Goal: Task Accomplishment & Management: Complete application form

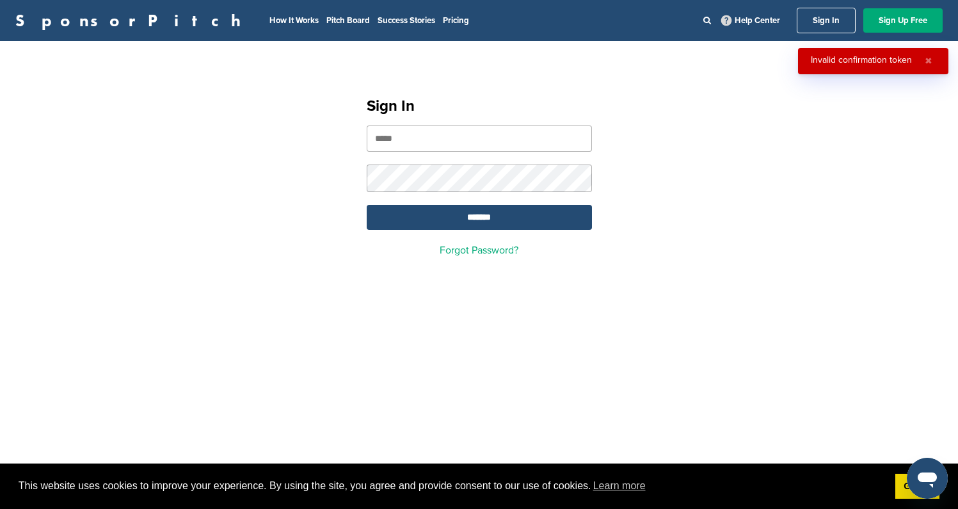
click at [465, 155] on form "*******" at bounding box center [479, 177] width 225 height 104
click at [475, 140] on input "email" at bounding box center [479, 138] width 225 height 26
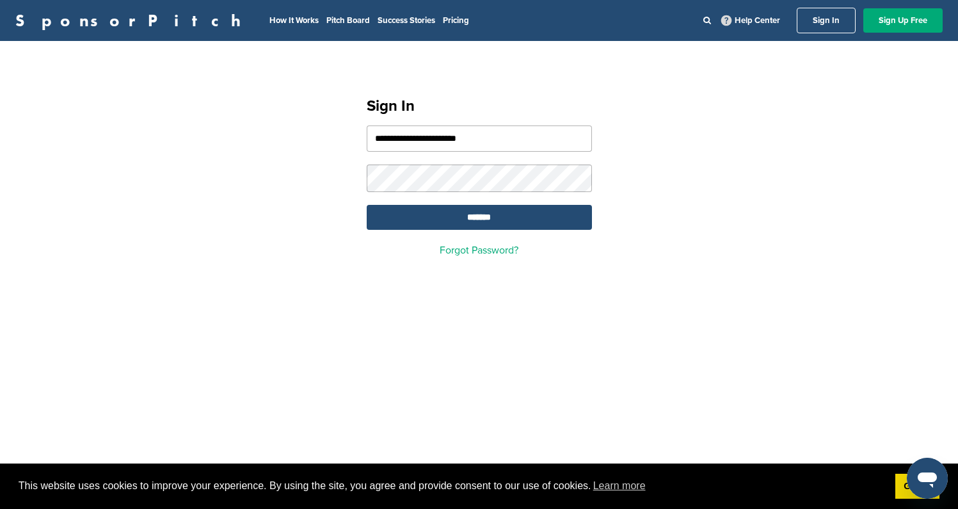
type input "**********"
click at [548, 224] on input "*******" at bounding box center [479, 217] width 225 height 25
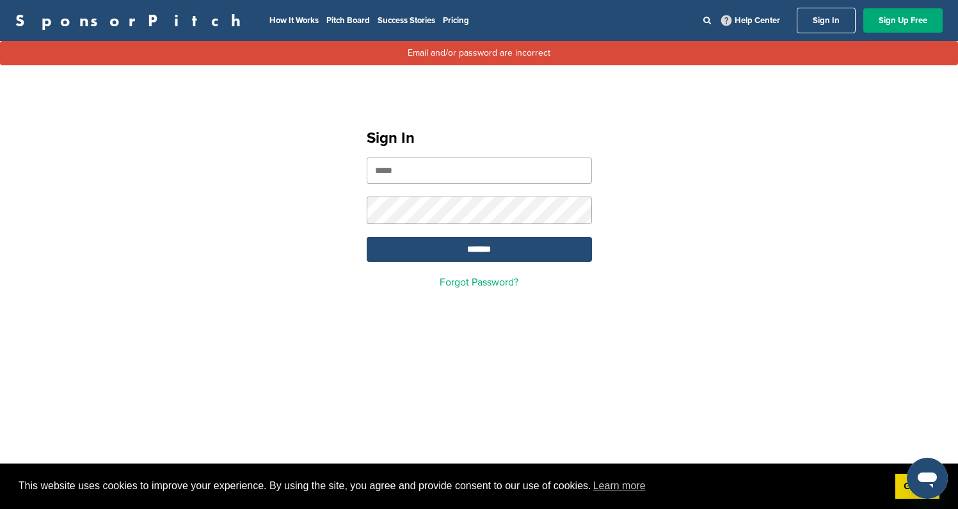
click at [509, 180] on input "email" at bounding box center [479, 170] width 225 height 26
type input "**********"
click at [367, 237] on input "*******" at bounding box center [479, 249] width 225 height 25
click at [459, 173] on input "email" at bounding box center [479, 170] width 225 height 26
type input "*"
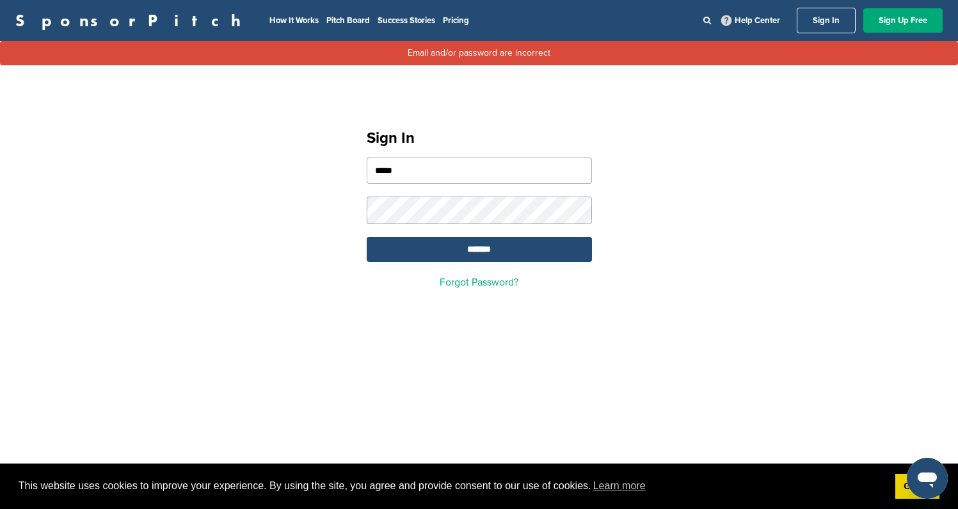
type input "**********"
click at [367, 237] on input "*******" at bounding box center [479, 249] width 225 height 25
click at [516, 179] on input "email" at bounding box center [479, 170] width 225 height 26
type input "**********"
click at [367, 237] on input "*******" at bounding box center [479, 249] width 225 height 25
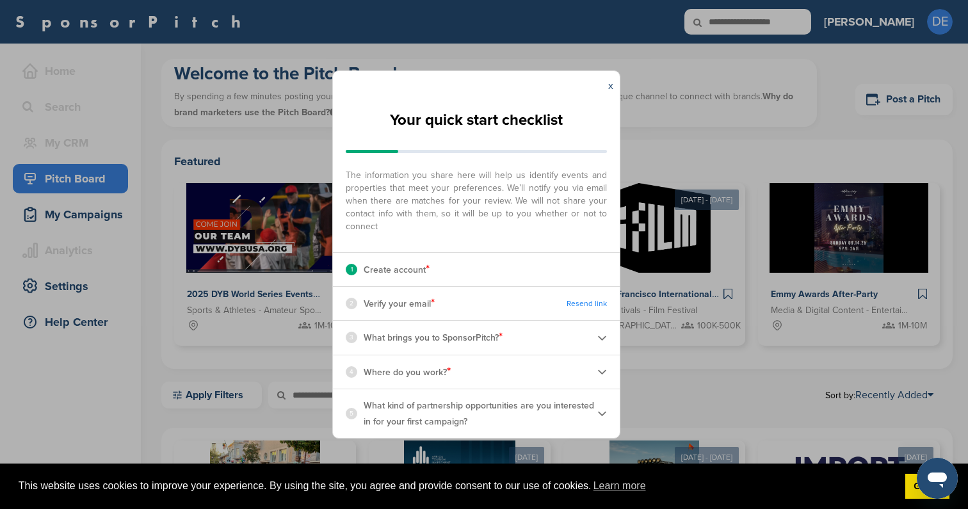
click at [605, 340] on img at bounding box center [602, 338] width 10 height 10
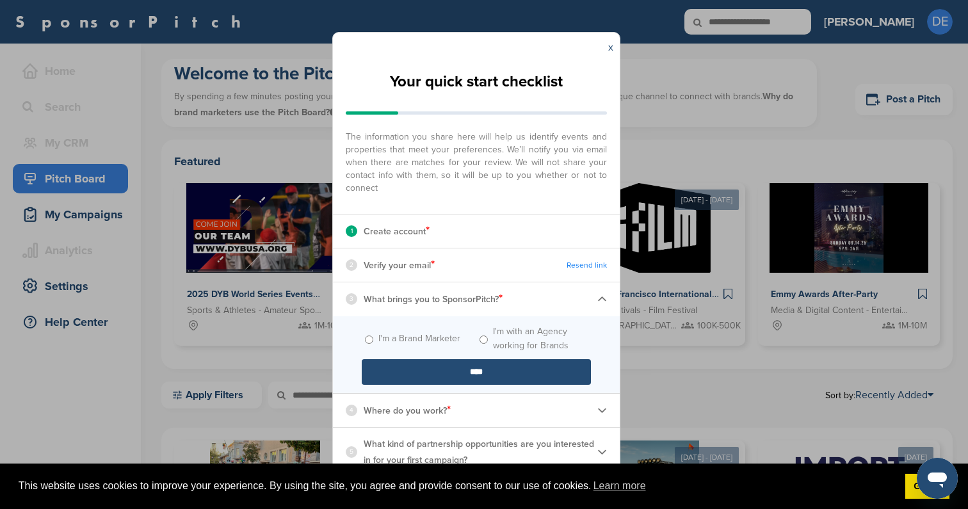
click at [603, 411] on img at bounding box center [602, 410] width 10 height 10
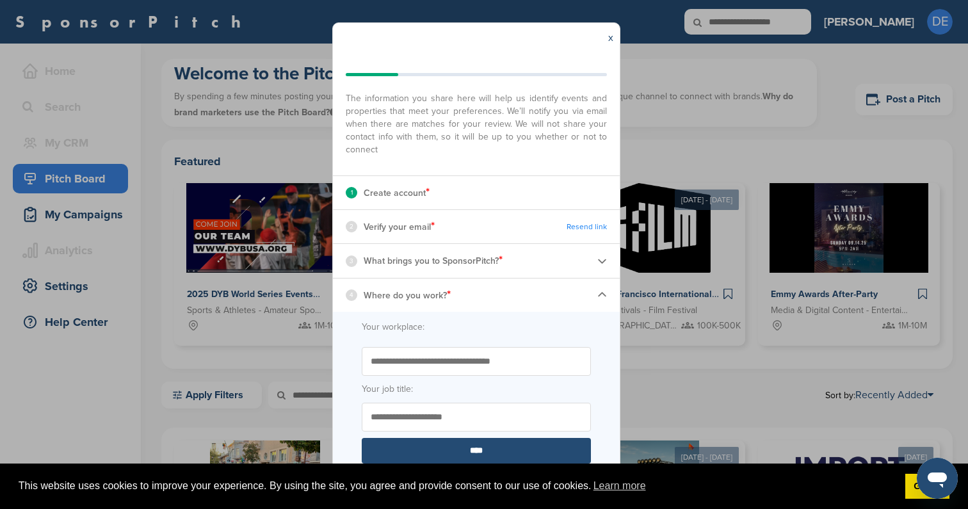
scroll to position [64, 0]
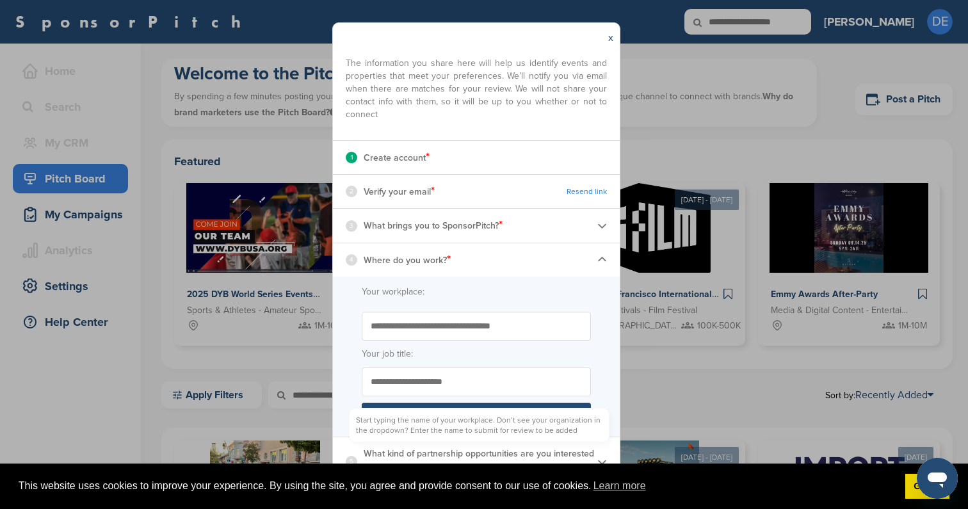
click at [484, 321] on input "Start typing the name of your workplace. Don’t see your organization in the dro…" at bounding box center [476, 326] width 229 height 29
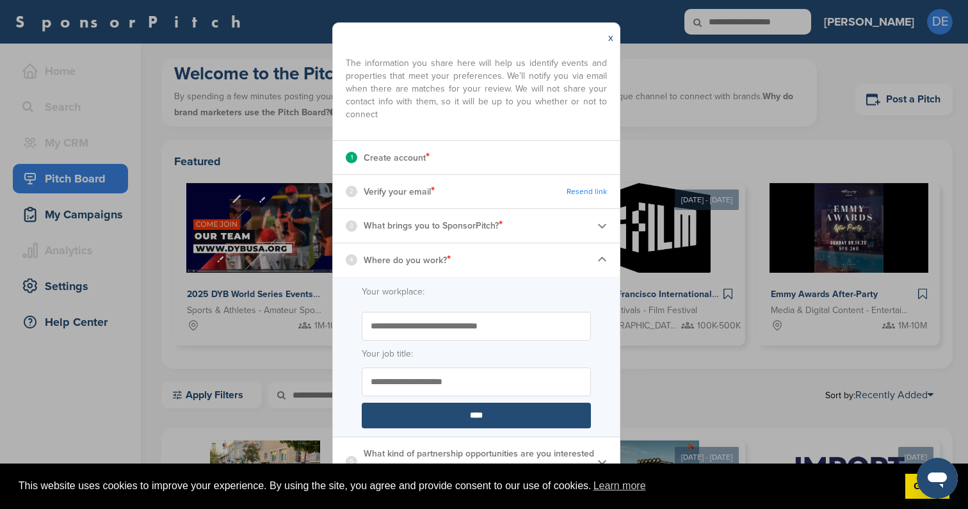
type input "**********"
type input "***"
click at [742, 488] on span "This website uses cookies to improve your experience. By using the site, you ag…" at bounding box center [457, 485] width 876 height 19
click at [619, 486] on link "Learn more" at bounding box center [619, 485] width 56 height 19
click at [558, 448] on p "What kind of partnership opportunities are you interested in for your first cam…" at bounding box center [480, 461] width 234 height 32
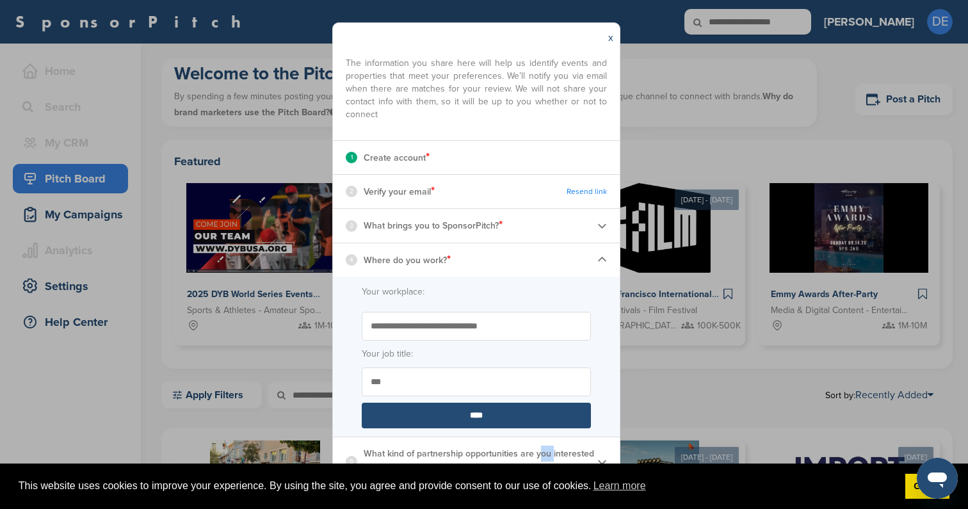
click at [558, 449] on p "What kind of partnership opportunities are you interested in for your first cam…" at bounding box center [480, 461] width 234 height 32
click at [925, 499] on div "This website uses cookies to improve your experience. By using the site, you ag…" at bounding box center [484, 486] width 968 height 46
click at [928, 489] on icon "Open messaging window" at bounding box center [936, 478] width 23 height 23
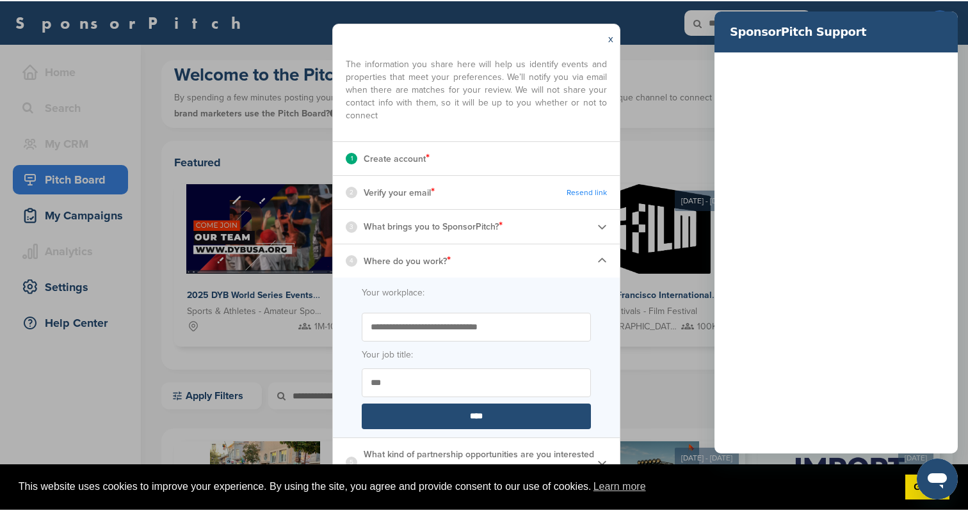
scroll to position [0, 0]
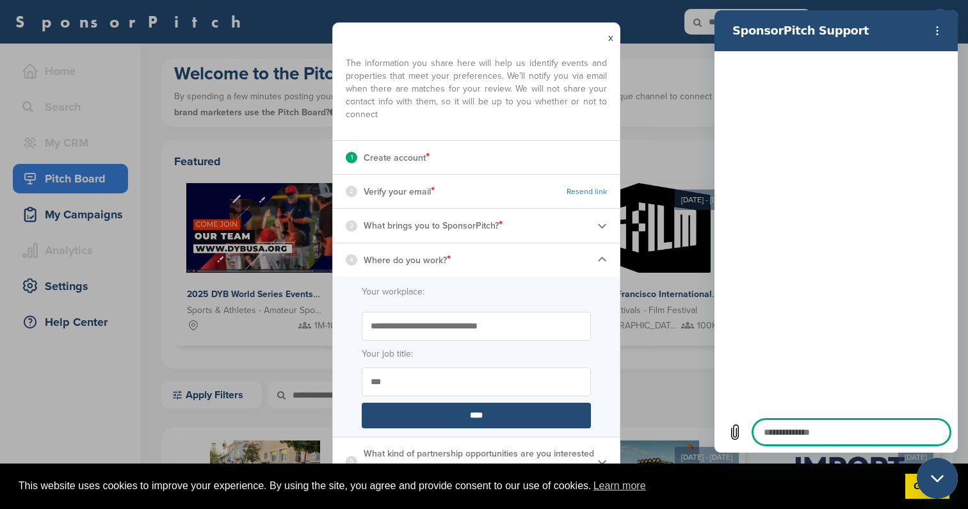
type textarea "*"
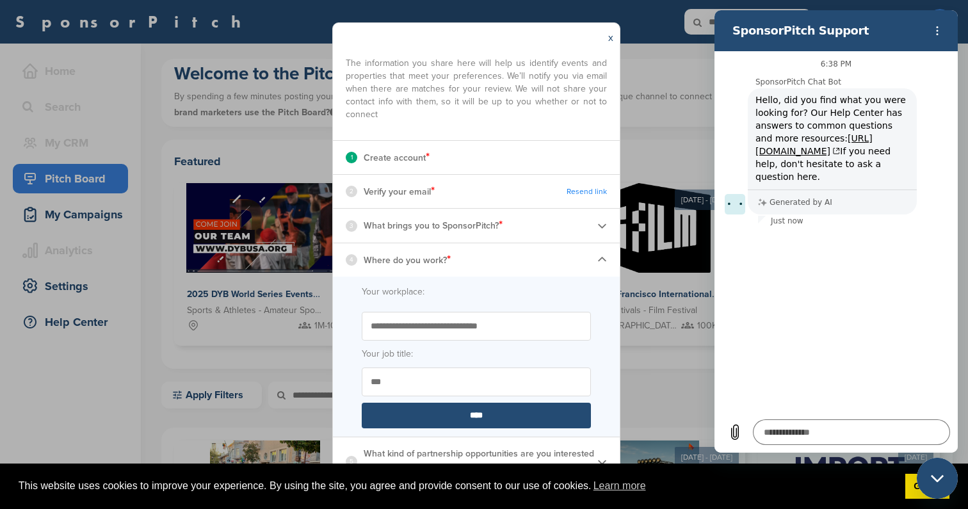
drag, startPoint x: 929, startPoint y: 31, endPoint x: 861, endPoint y: 273, distance: 251.8
click at [861, 273] on div "SponsorPitch Support 6:38 PM SponsorPitch Chat Bot SponsorPitch Chat Bot says: …" at bounding box center [835, 231] width 243 height 442
click at [258, 484] on span "This website uses cookies to improve your experience. By using the site, you ag…" at bounding box center [457, 485] width 876 height 19
click at [258, 488] on span "This website uses cookies to improve your experience. By using the site, you ag…" at bounding box center [457, 485] width 876 height 19
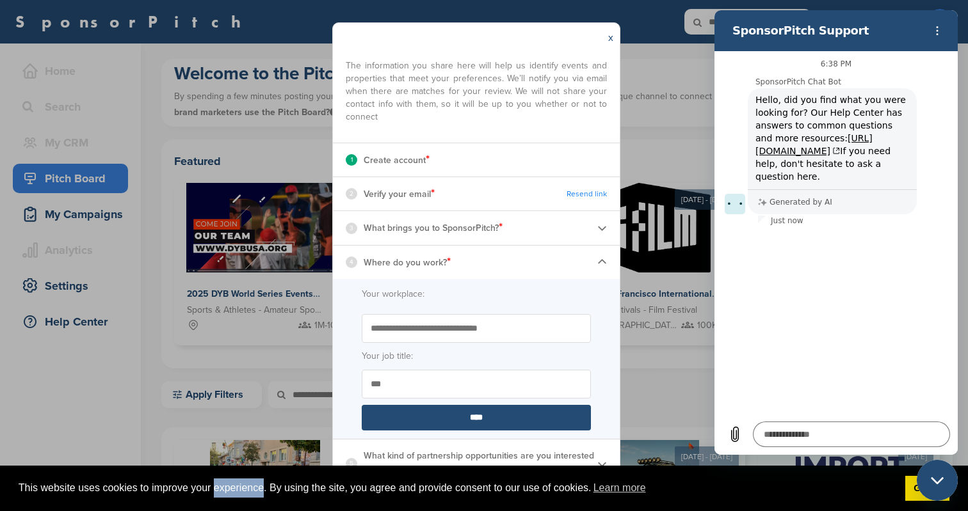
scroll to position [61, 0]
click at [553, 454] on p "What kind of partnership opportunities are you interested in for your first cam…" at bounding box center [480, 464] width 234 height 32
click at [495, 460] on p "What kind of partnership opportunities are you interested in for your first cam…" at bounding box center [480, 464] width 234 height 32
click at [491, 458] on p "What kind of partnership opportunities are you interested in for your first cam…" at bounding box center [480, 464] width 234 height 32
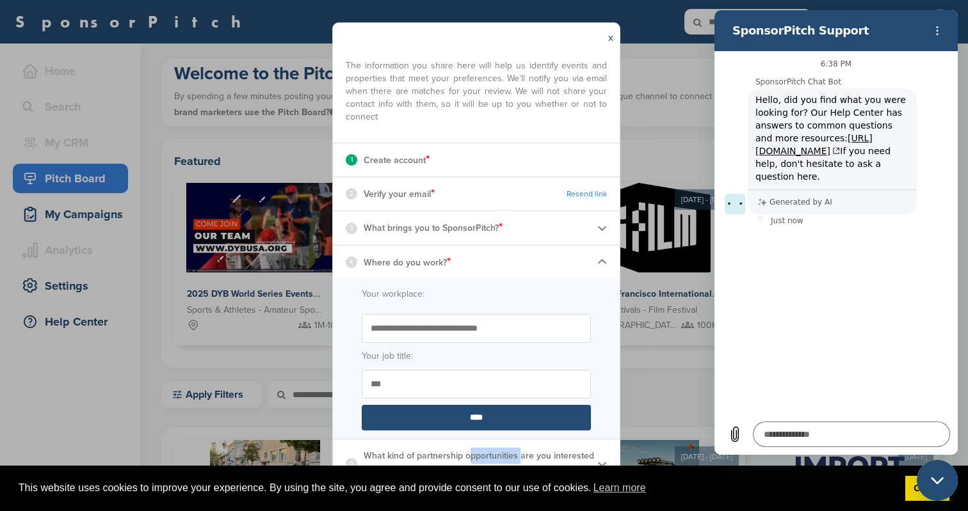
click at [491, 458] on p "What kind of partnership opportunities are you interested in for your first cam…" at bounding box center [480, 464] width 234 height 32
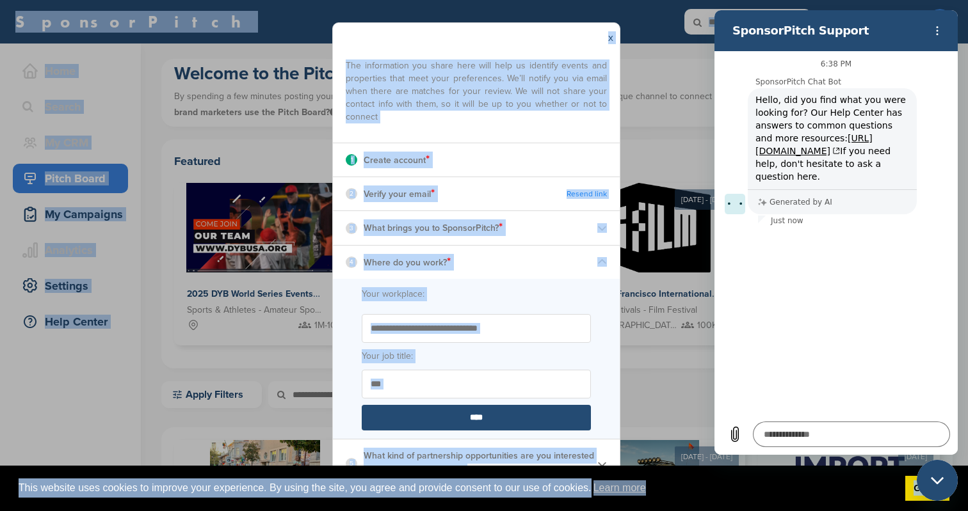
drag, startPoint x: 491, startPoint y: 458, endPoint x: 483, endPoint y: 486, distance: 28.6
click at [482, 488] on body "This website uses cookies to improve your experience. By using the site, you ag…" at bounding box center [484, 255] width 968 height 511
click at [497, 453] on p "What kind of partnership opportunities are you interested in for your first cam…" at bounding box center [480, 464] width 234 height 32
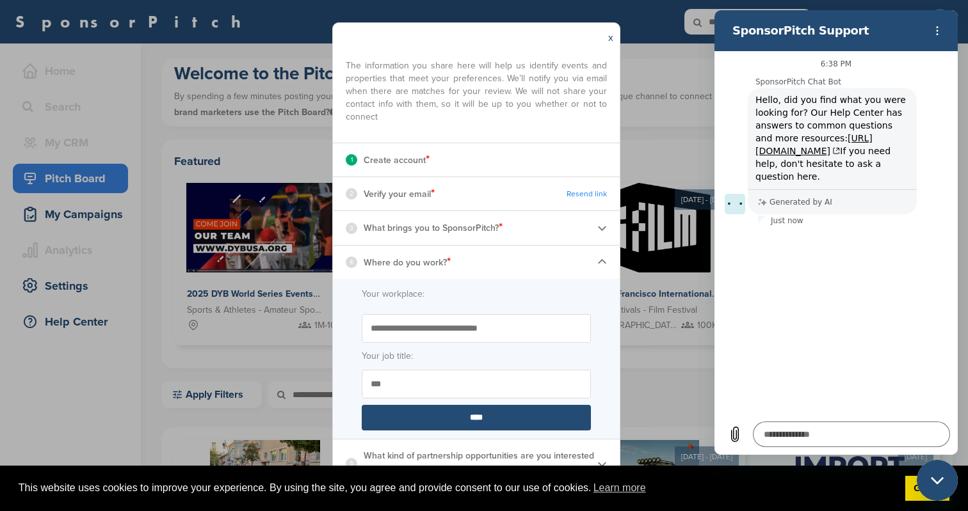
click at [88, 487] on span "This website uses cookies to improve your experience. By using the site, you ag…" at bounding box center [457, 488] width 876 height 19
click at [597, 462] on img at bounding box center [602, 464] width 10 height 10
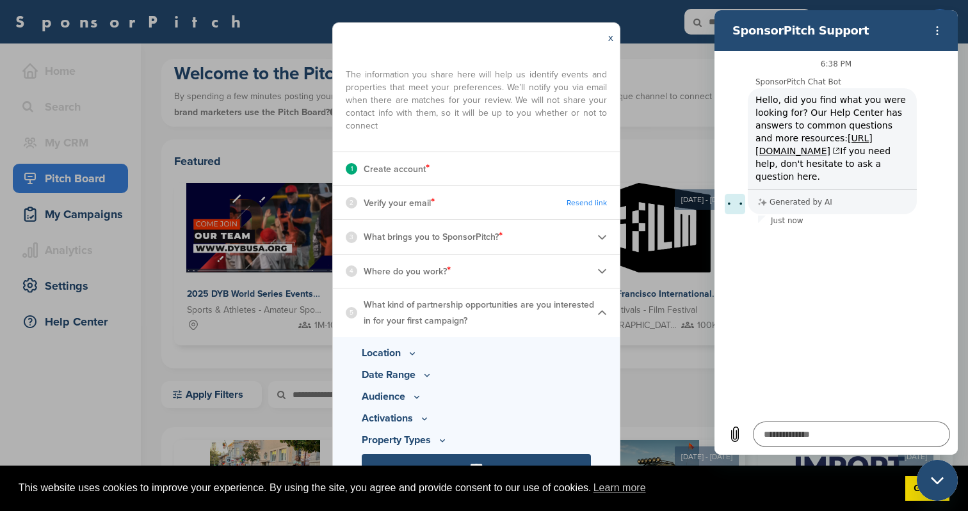
scroll to position [52, 0]
click at [597, 275] on img at bounding box center [602, 271] width 10 height 10
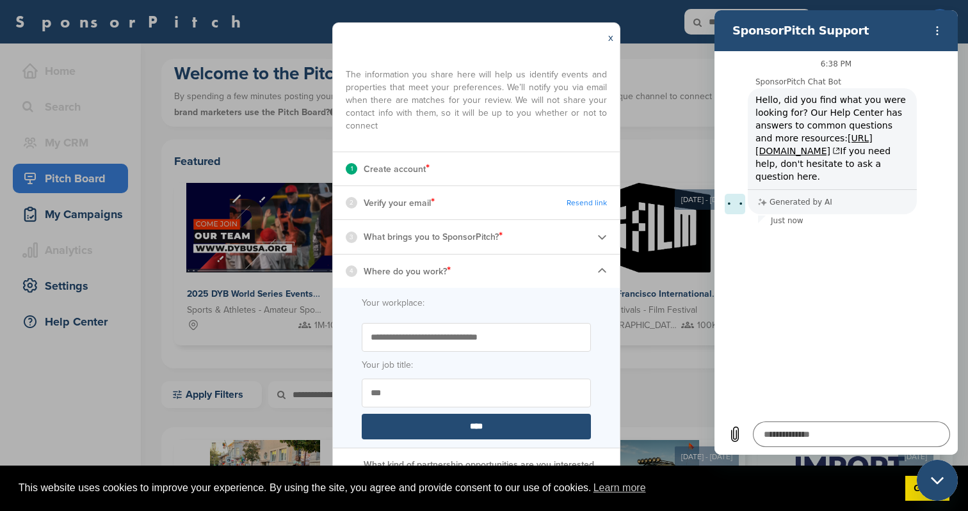
click at [597, 275] on img at bounding box center [602, 271] width 10 height 10
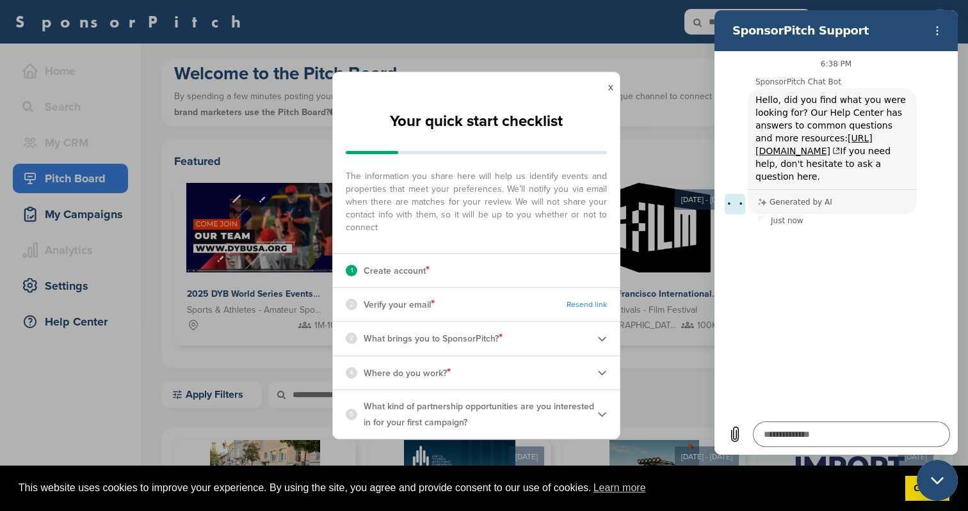
scroll to position [0, 0]
click at [604, 415] on img at bounding box center [602, 415] width 10 height 10
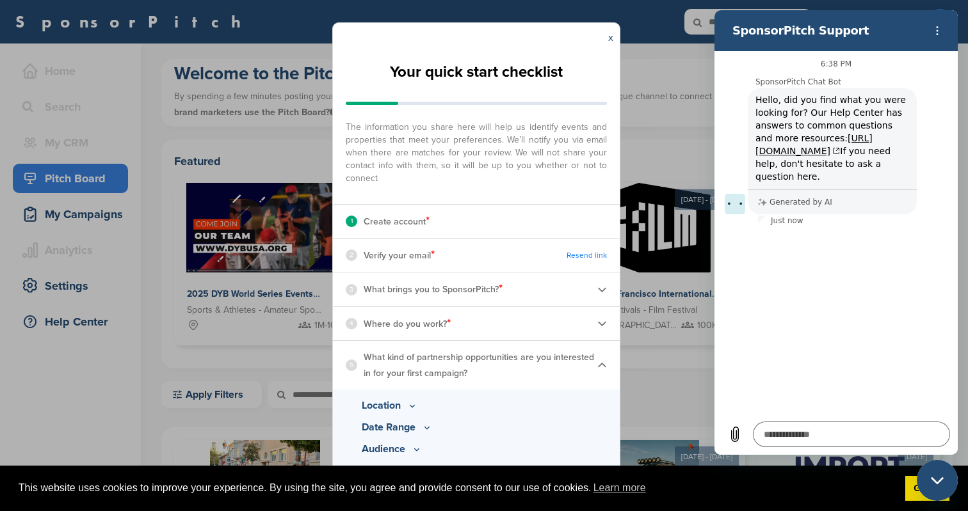
click at [411, 406] on icon at bounding box center [412, 406] width 10 height 11
click at [504, 425] on input "text" at bounding box center [480, 430] width 202 height 12
type input "**********"
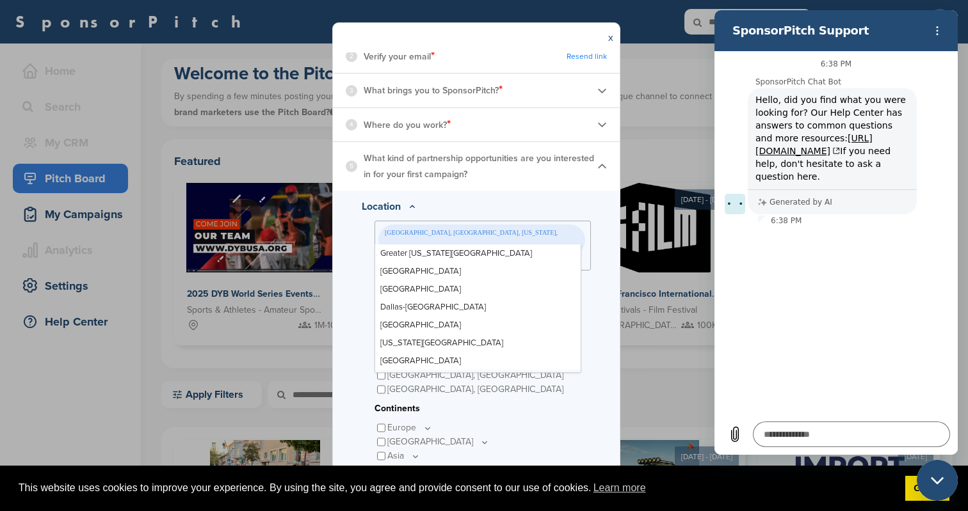
scroll to position [303, 0]
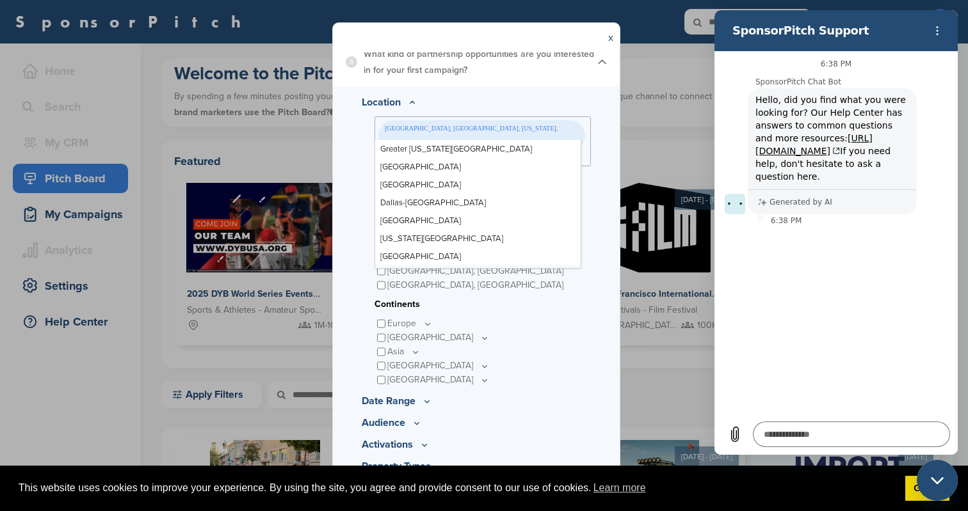
click at [586, 387] on div "Location San Bernardino, Greater Los Angeles Area, California, USA Greater New …" at bounding box center [476, 300] width 287 height 428
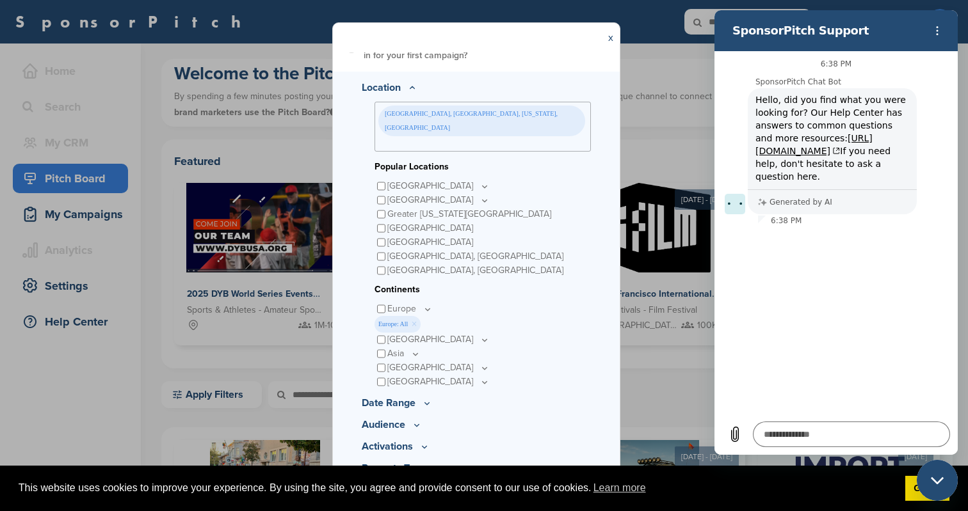
scroll to position [320, 0]
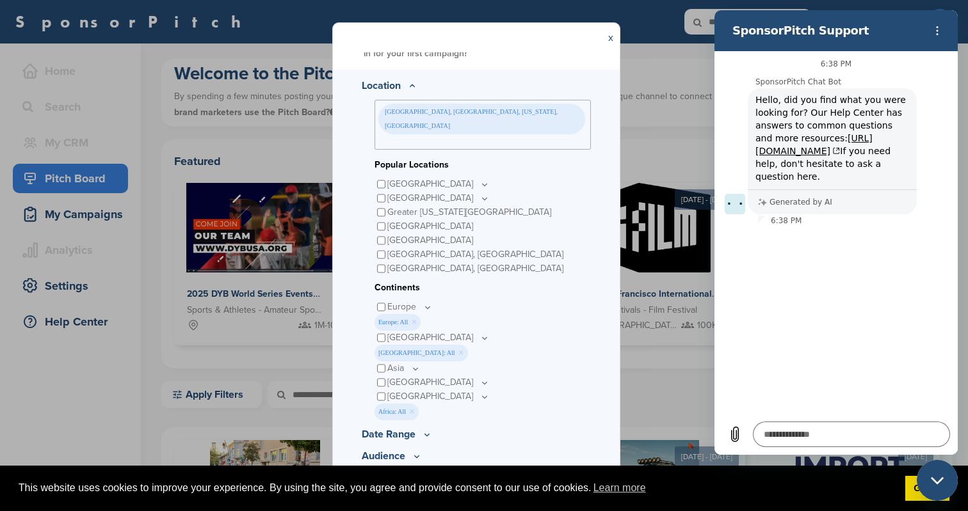
click at [429, 429] on icon at bounding box center [427, 434] width 10 height 11
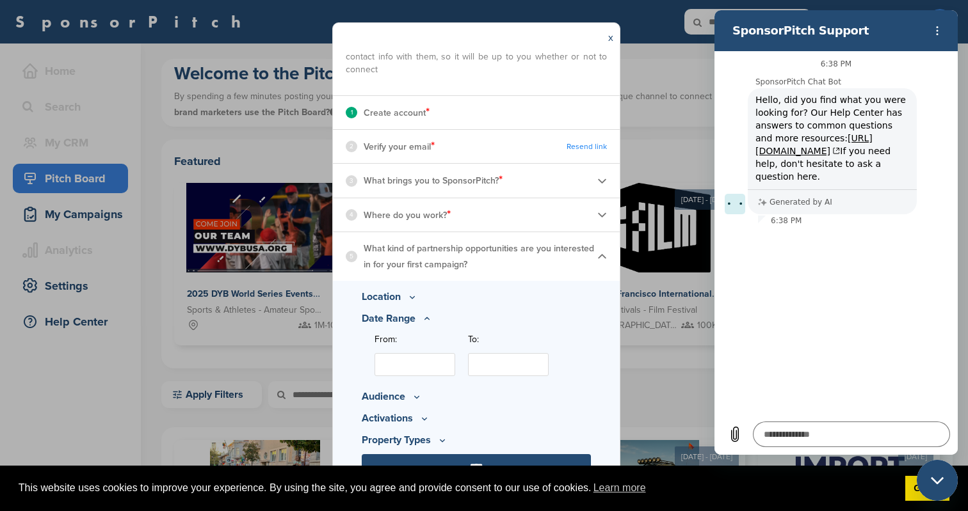
click at [421, 369] on input "From:" at bounding box center [414, 364] width 81 height 23
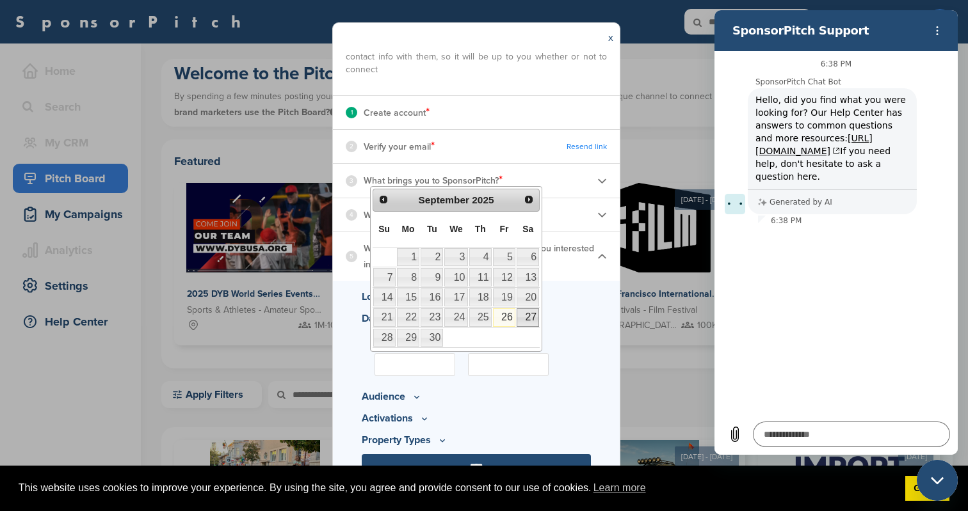
click at [531, 318] on link "27" at bounding box center [527, 317] width 22 height 18
type input "**********"
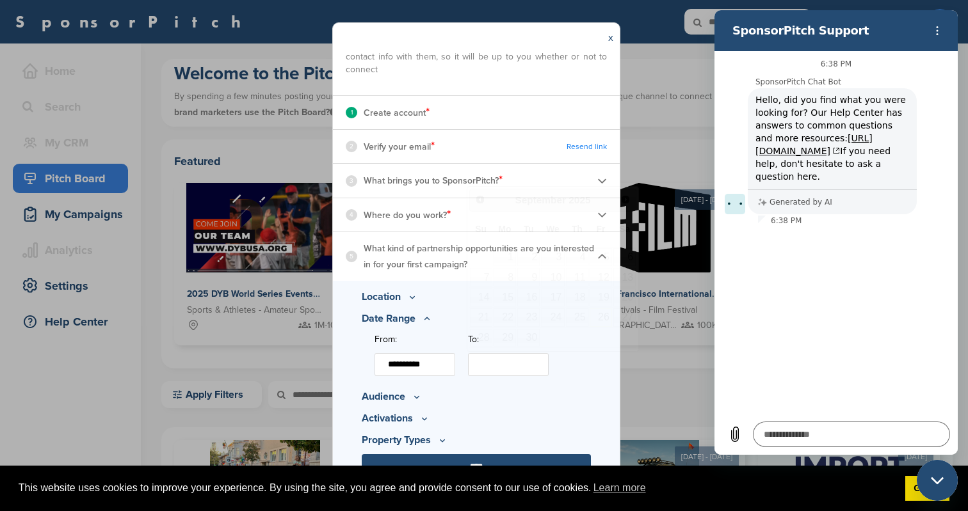
click at [500, 367] on input "To:" at bounding box center [508, 364] width 81 height 23
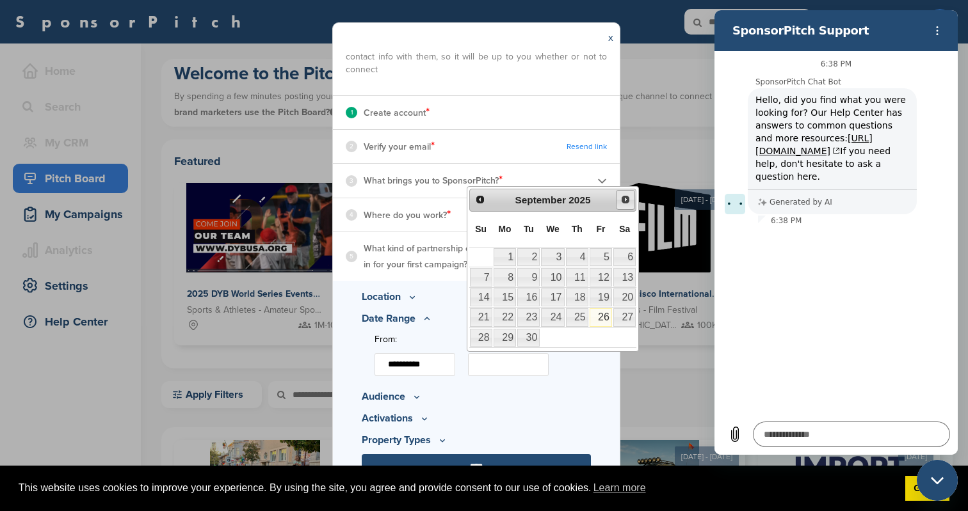
click at [627, 202] on span "Next" at bounding box center [625, 200] width 10 height 10
click at [604, 275] on link "7" at bounding box center [600, 277] width 22 height 18
type input "**********"
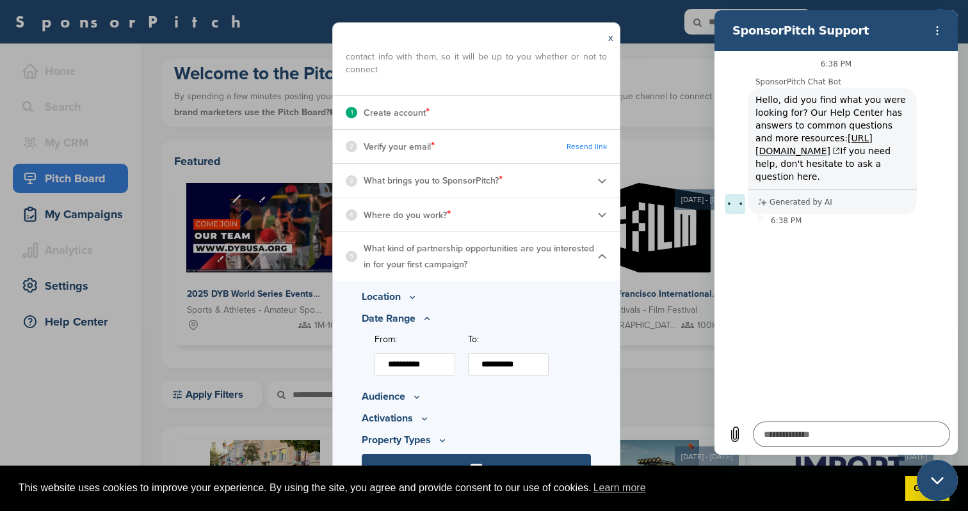
click at [413, 395] on icon at bounding box center [416, 397] width 10 height 11
click at [445, 353] on icon at bounding box center [448, 355] width 10 height 11
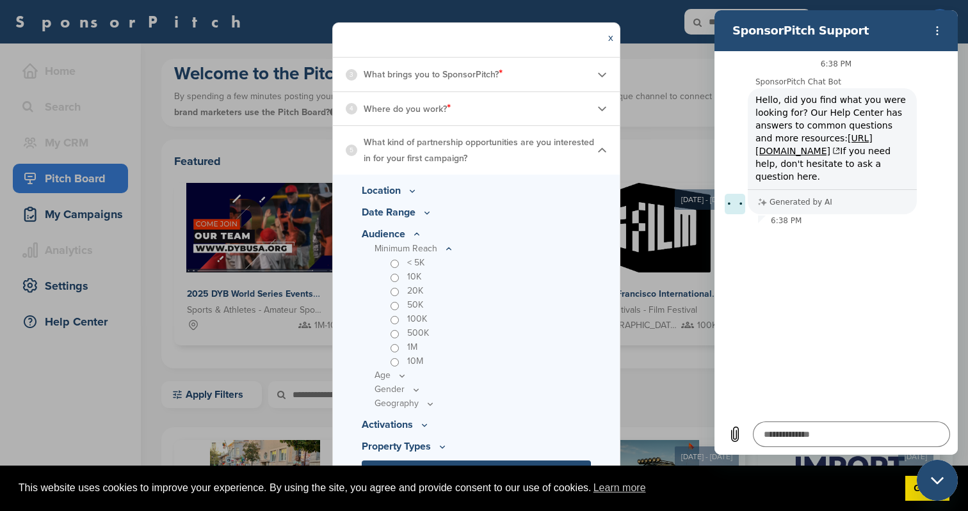
scroll to position [221, 0]
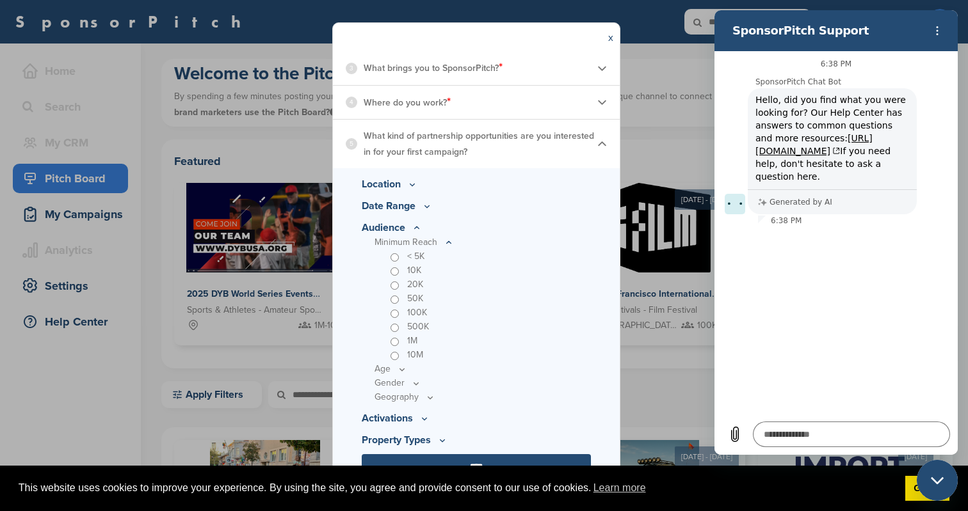
click at [399, 371] on icon at bounding box center [402, 369] width 10 height 11
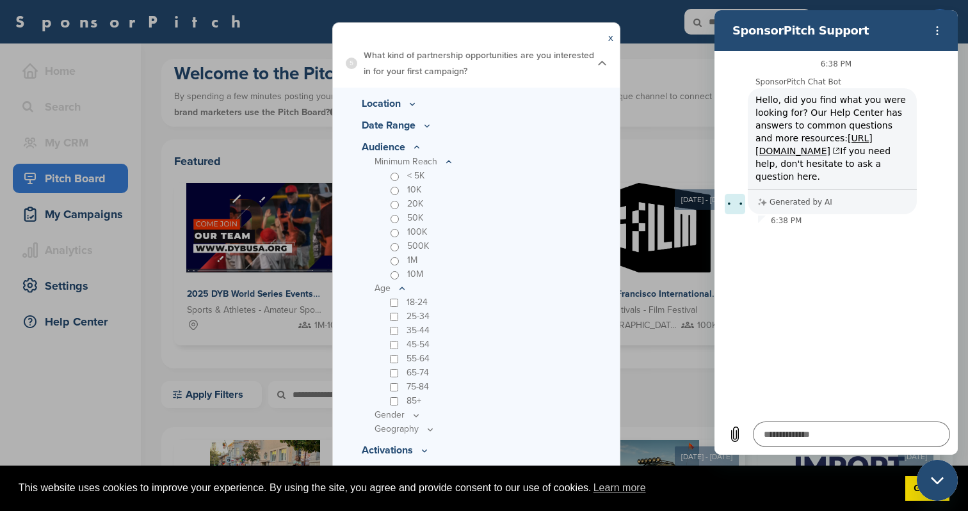
scroll to position [333, 0]
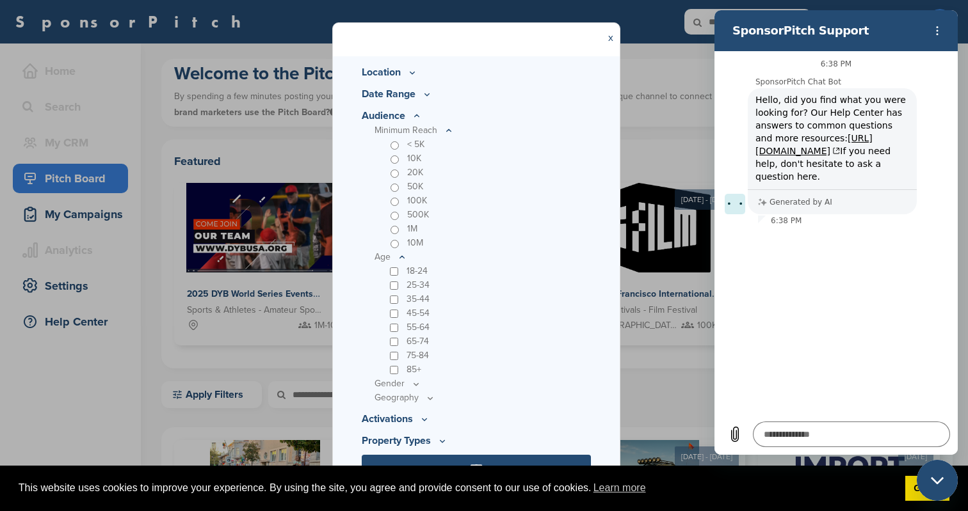
click at [415, 383] on icon at bounding box center [416, 384] width 10 height 11
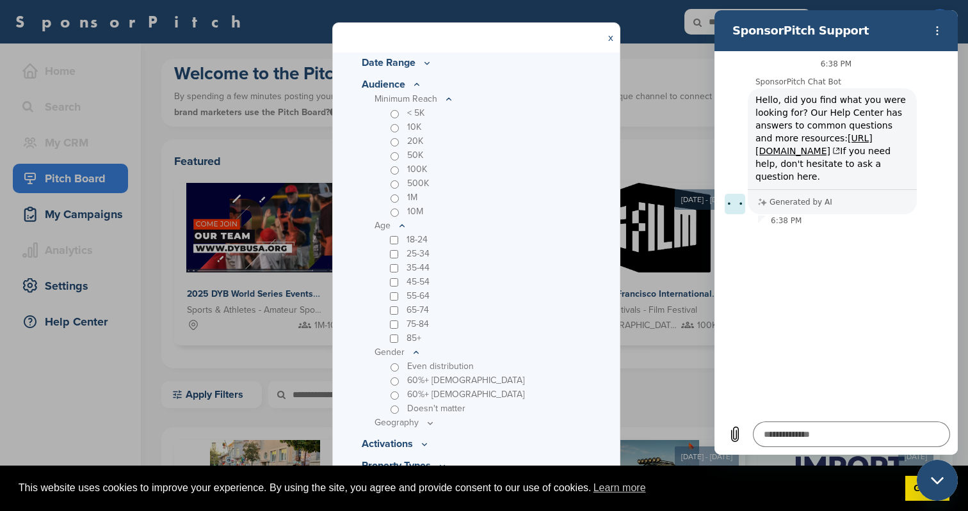
scroll to position [368, 0]
click at [548, 363] on div "Even distribution" at bounding box center [488, 363] width 203 height 14
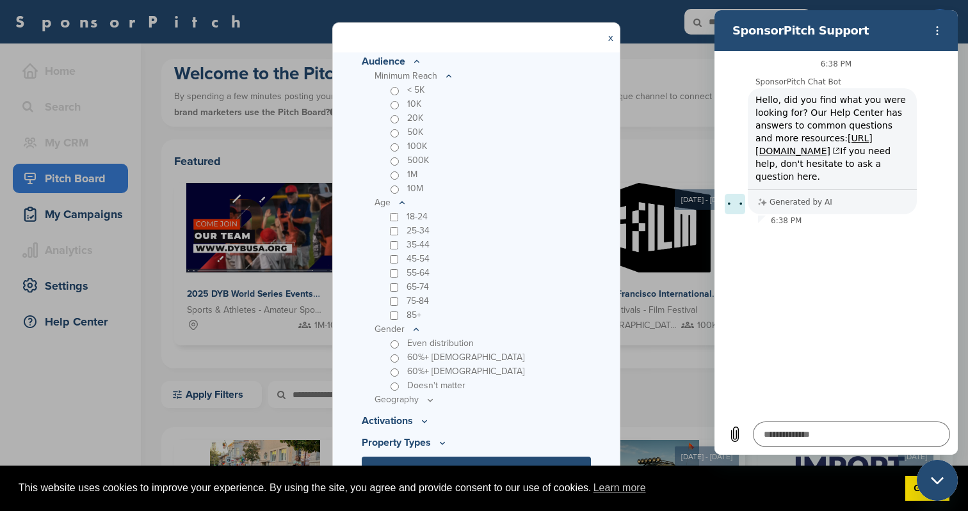
scroll to position [390, 0]
click at [426, 421] on icon at bounding box center [424, 418] width 10 height 11
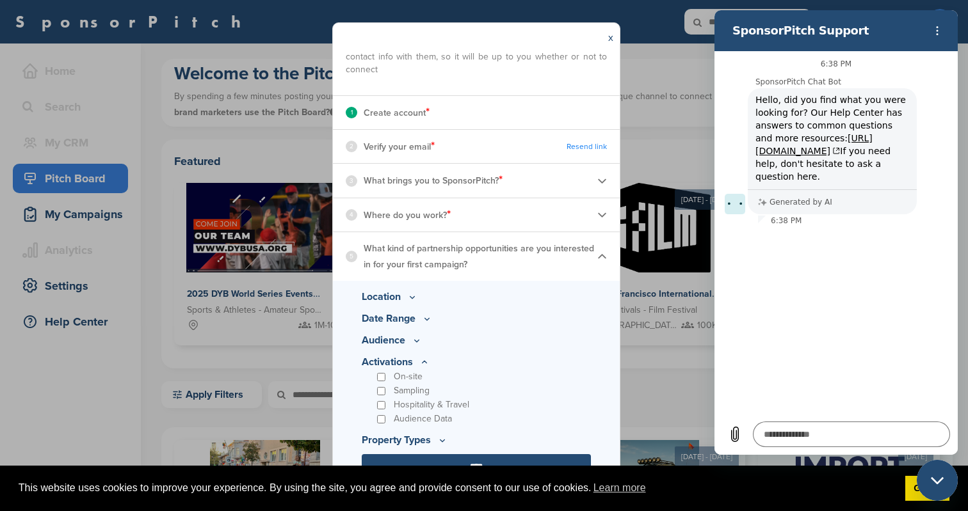
click at [559, 401] on div "Hospitality & Travel" at bounding box center [482, 405] width 216 height 14
click at [445, 442] on icon at bounding box center [442, 440] width 10 height 11
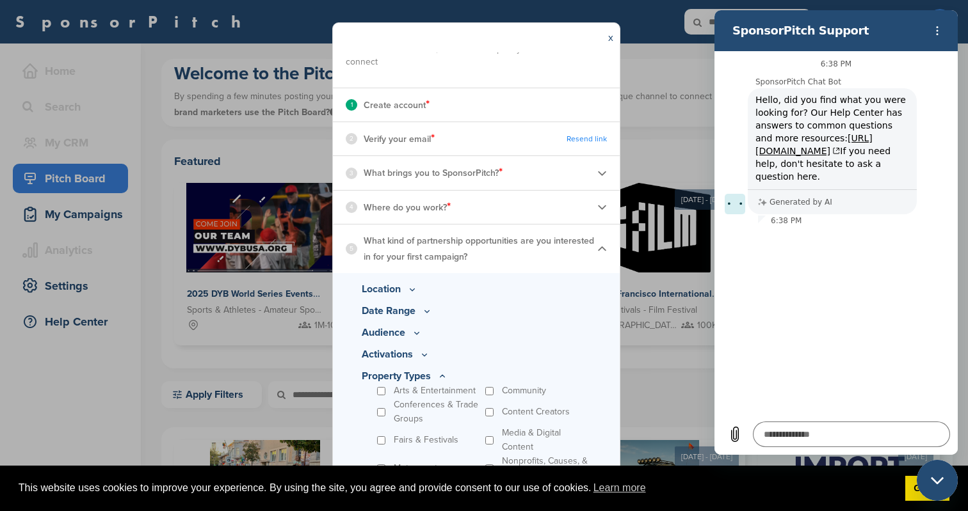
scroll to position [165, 0]
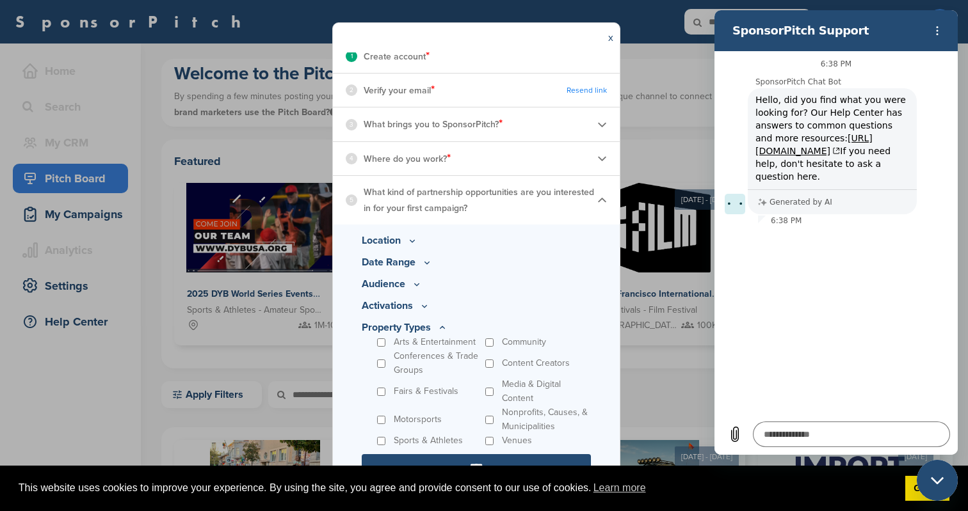
click at [523, 459] on input "****" at bounding box center [476, 467] width 229 height 26
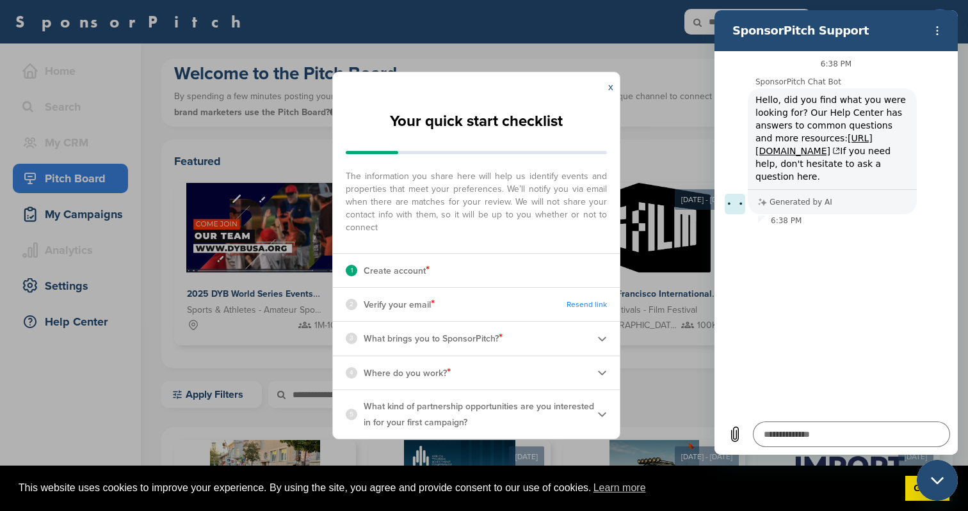
click at [605, 415] on img at bounding box center [602, 415] width 10 height 10
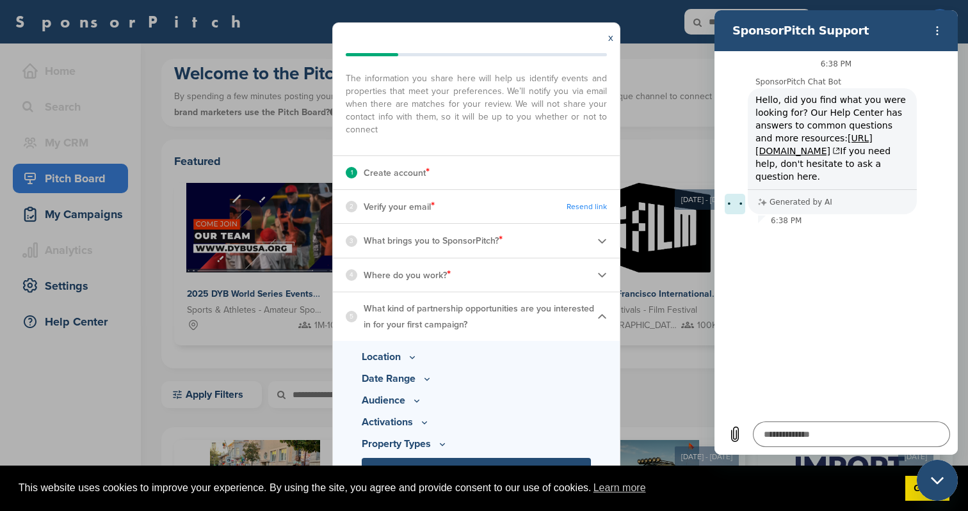
scroll to position [52, 0]
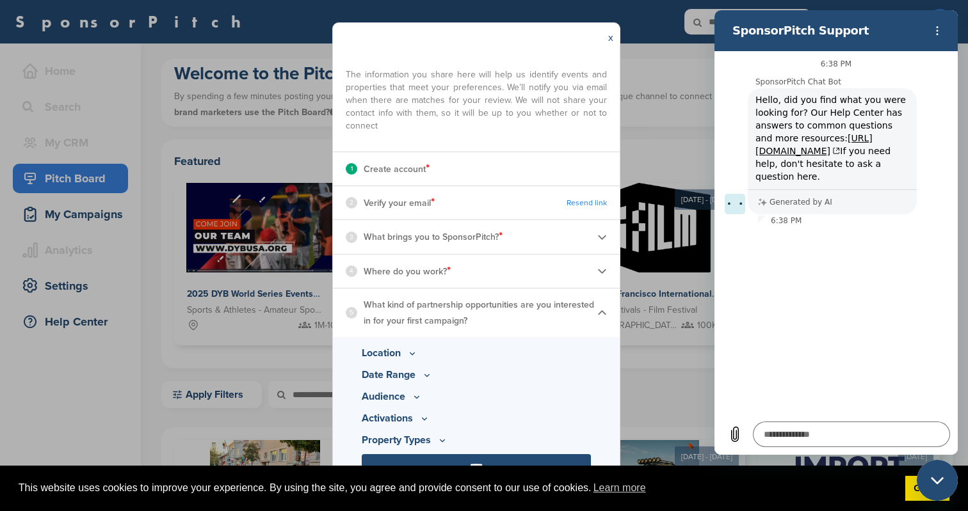
click at [525, 462] on input "****" at bounding box center [476, 467] width 229 height 26
click at [520, 458] on input "****" at bounding box center [476, 467] width 229 height 26
click at [485, 459] on input "****" at bounding box center [476, 467] width 229 height 26
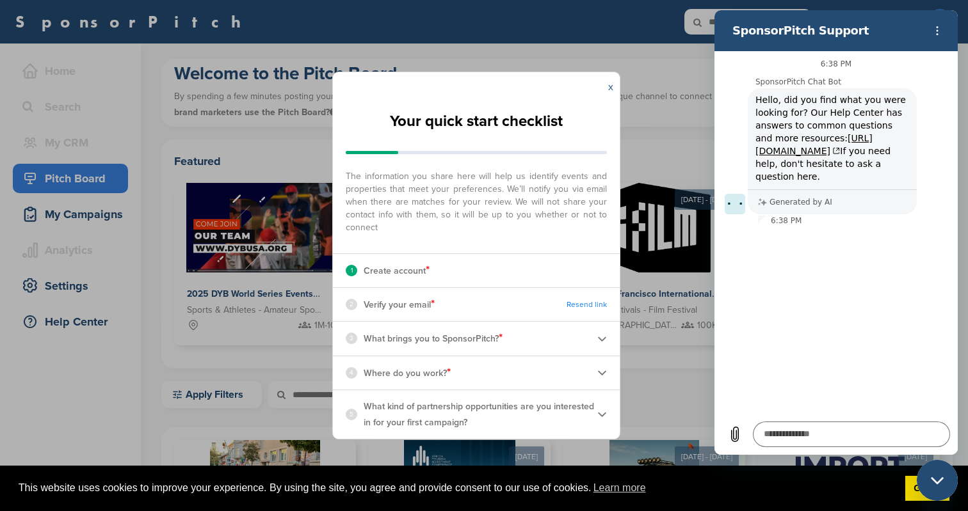
click at [610, 89] on link "x" at bounding box center [610, 87] width 5 height 13
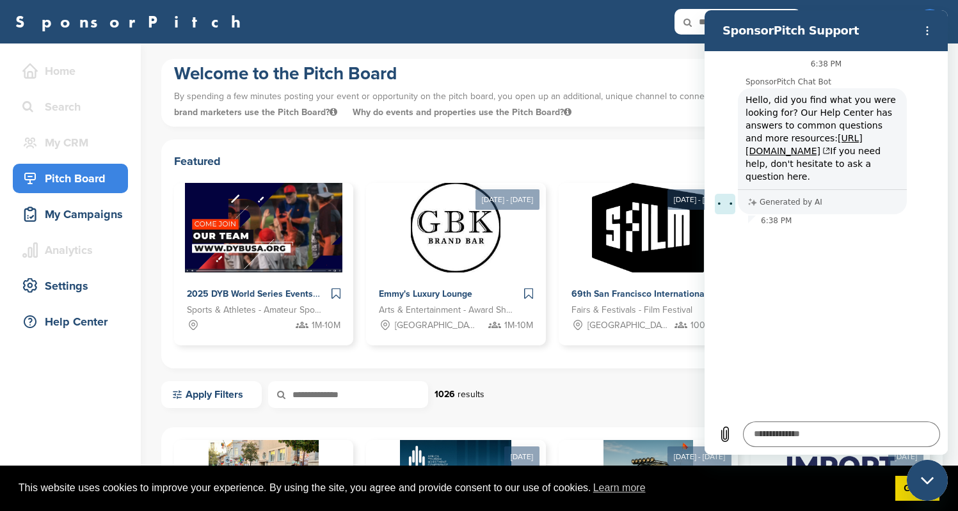
click at [92, 173] on div "Pitch Board" at bounding box center [73, 178] width 109 height 23
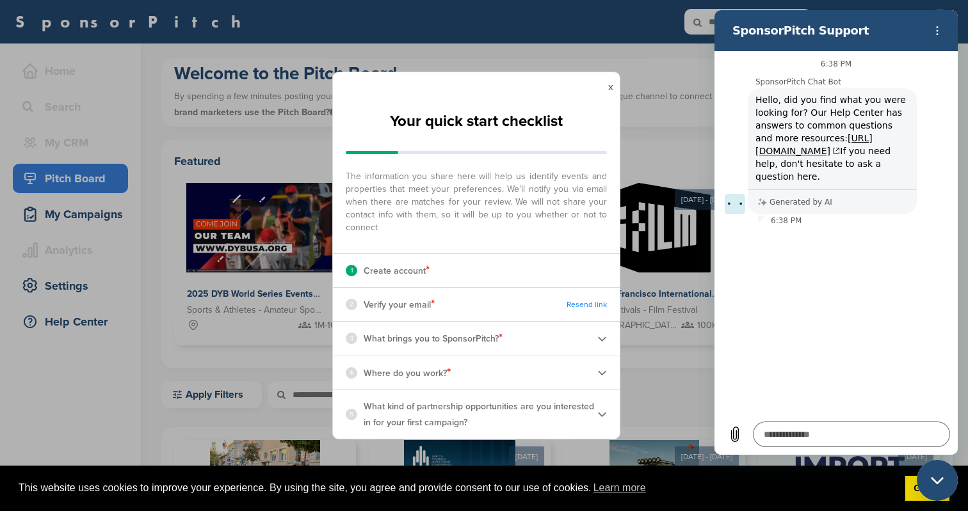
click at [610, 90] on link "x" at bounding box center [610, 87] width 5 height 13
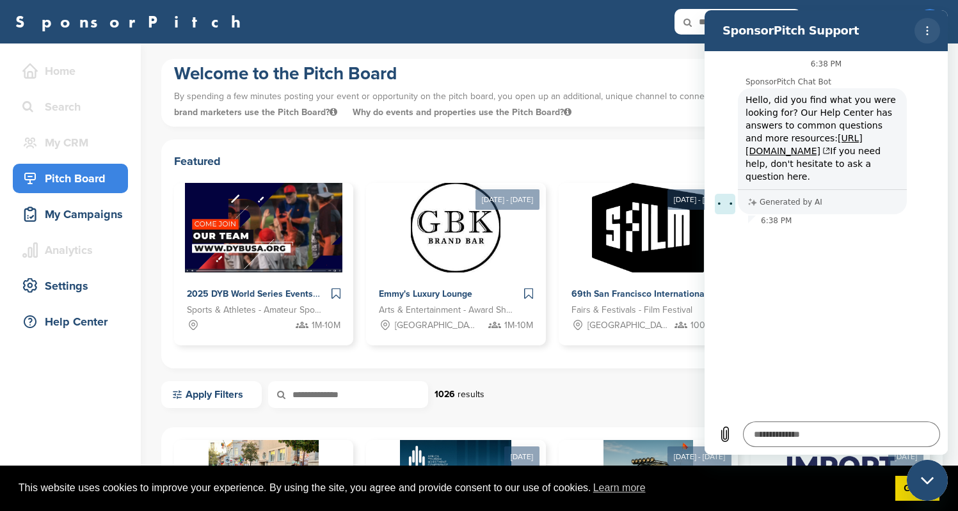
click at [923, 28] on icon "Options menu" at bounding box center [927, 31] width 10 height 10
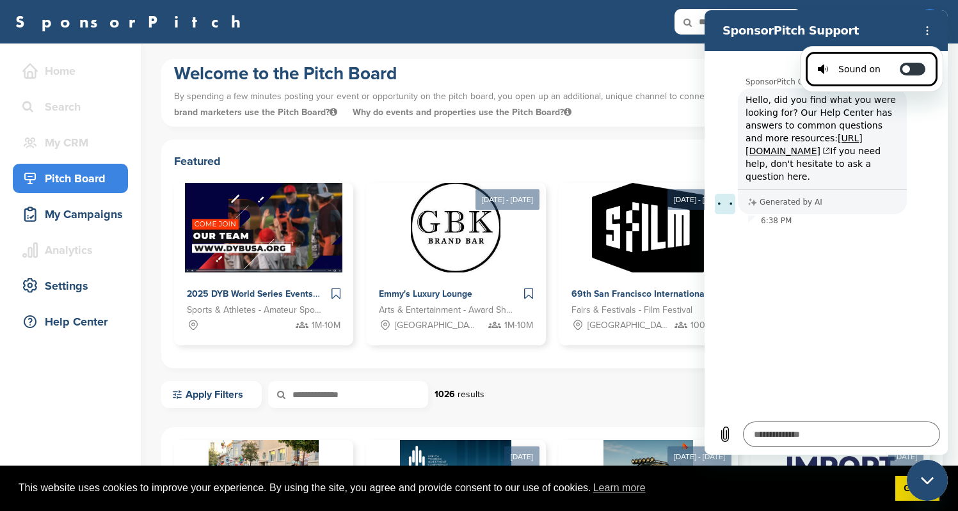
click at [848, 335] on div "6:38 PM SponsorPitch Chat Bot SponsorPitch Chat Bot says: Hello, did you find w…" at bounding box center [826, 232] width 243 height 363
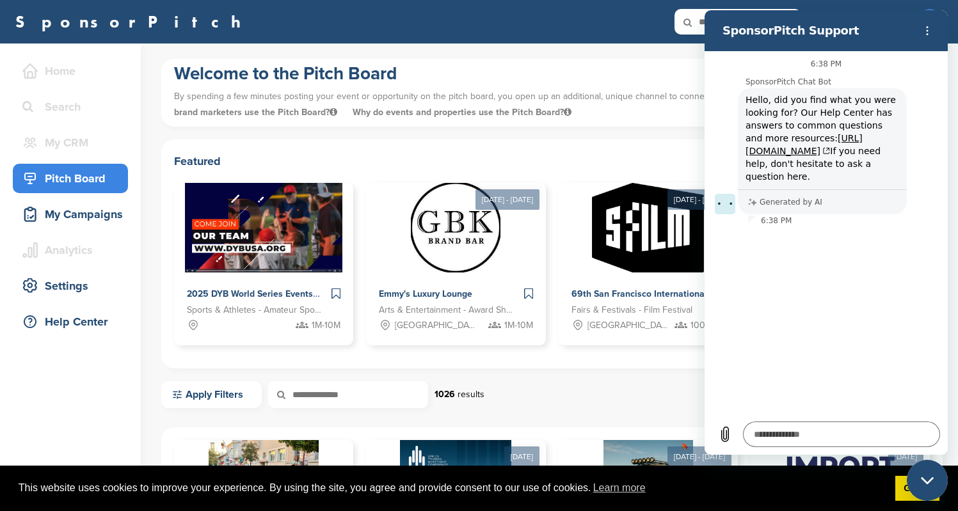
click at [923, 490] on div "Close messaging window" at bounding box center [927, 480] width 38 height 38
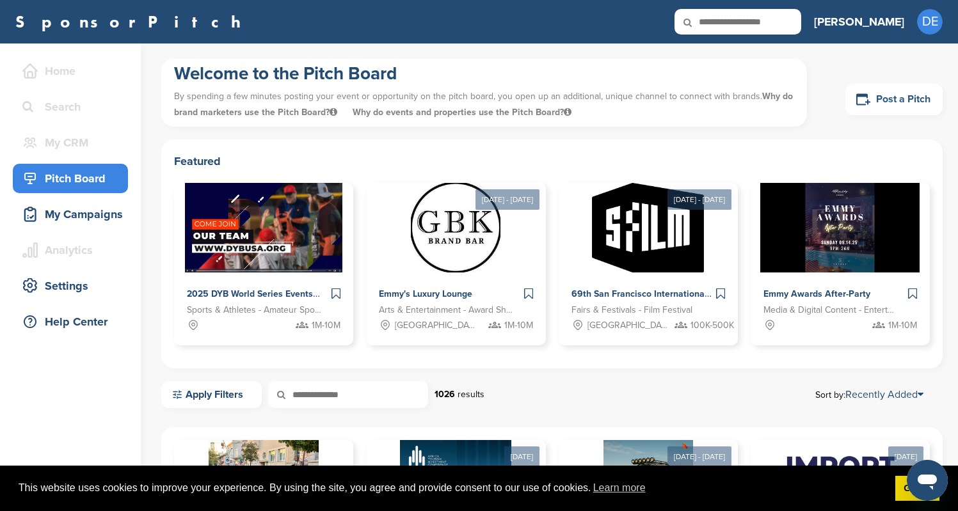
click at [914, 97] on link "Post a Pitch" at bounding box center [893, 99] width 97 height 31
type textarea "*"
click at [861, 102] on icon at bounding box center [863, 100] width 15 height 16
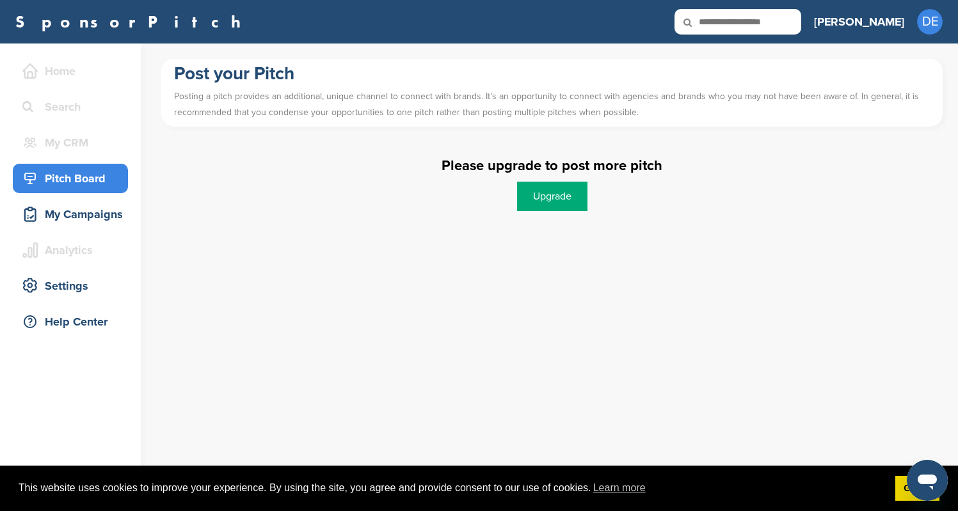
click at [90, 185] on div "Pitch Board" at bounding box center [73, 178] width 109 height 23
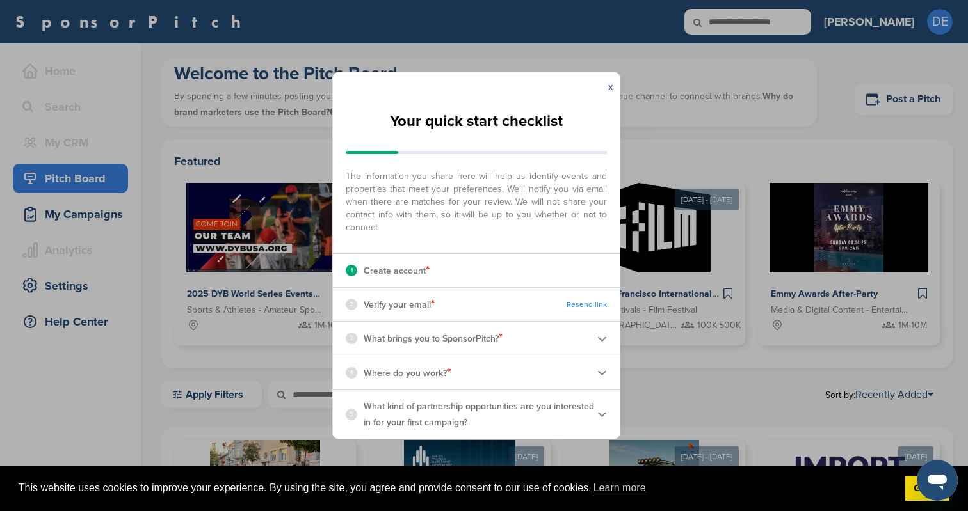
click at [610, 87] on link "x" at bounding box center [610, 87] width 5 height 13
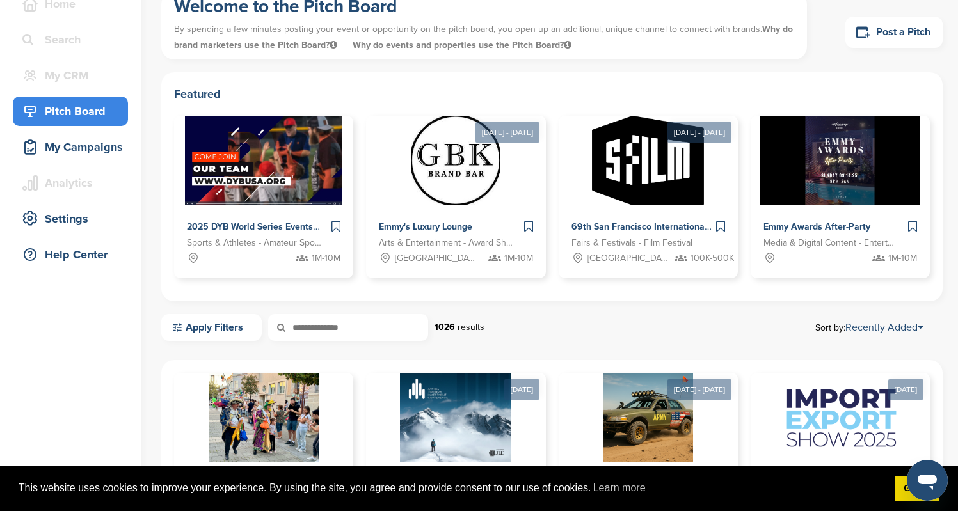
scroll to position [86, 0]
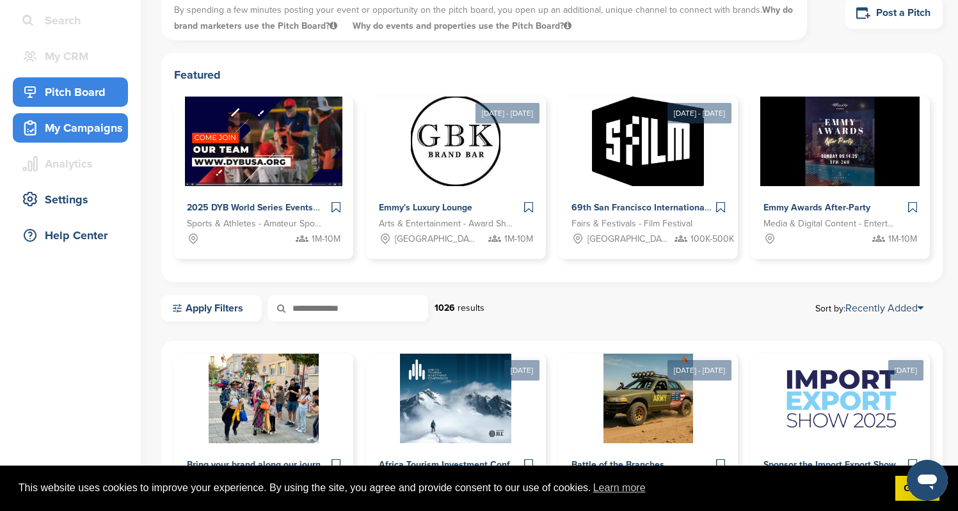
click at [72, 127] on div "My Campaigns" at bounding box center [73, 127] width 109 height 23
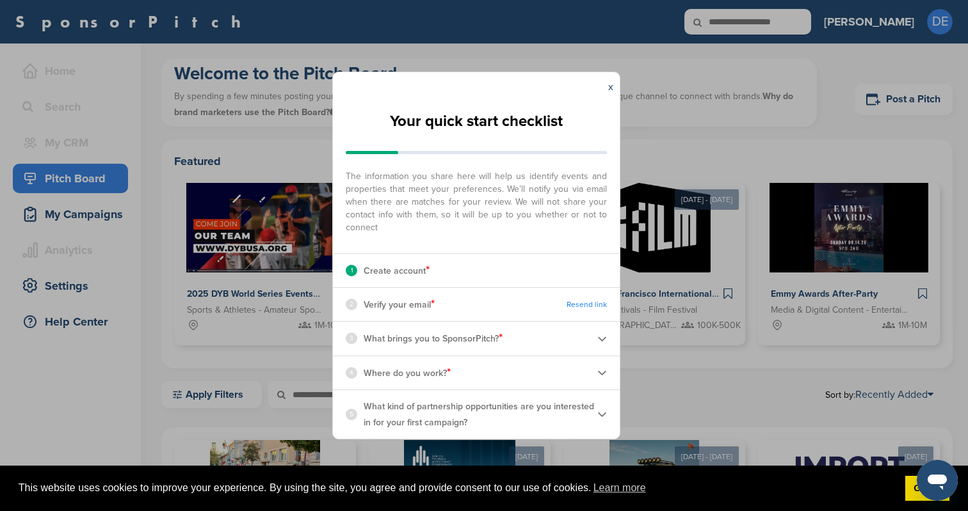
click at [603, 417] on img at bounding box center [602, 415] width 10 height 10
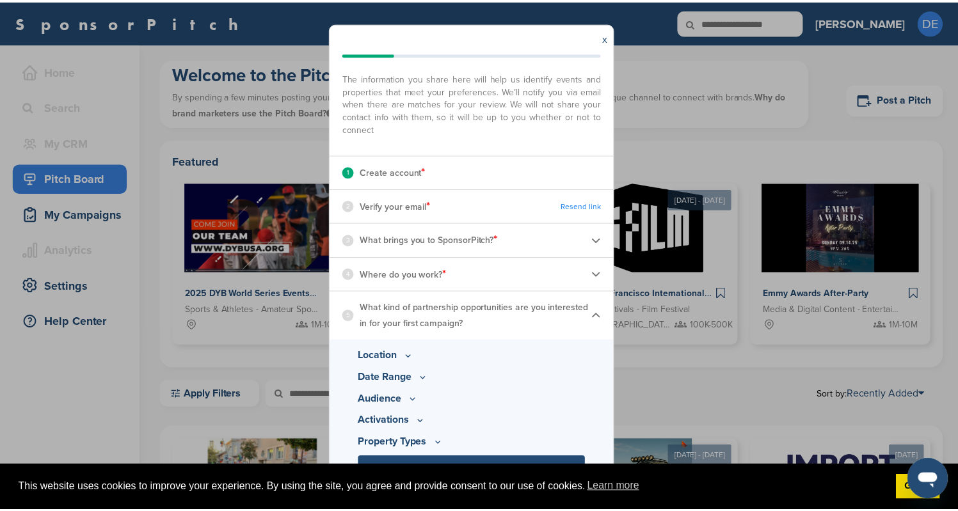
scroll to position [52, 0]
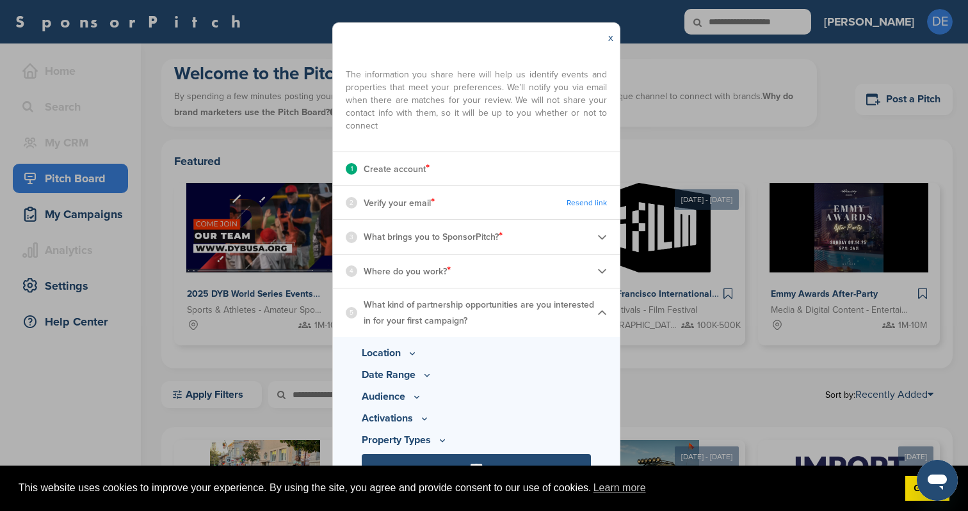
click at [610, 39] on link "x" at bounding box center [610, 37] width 5 height 13
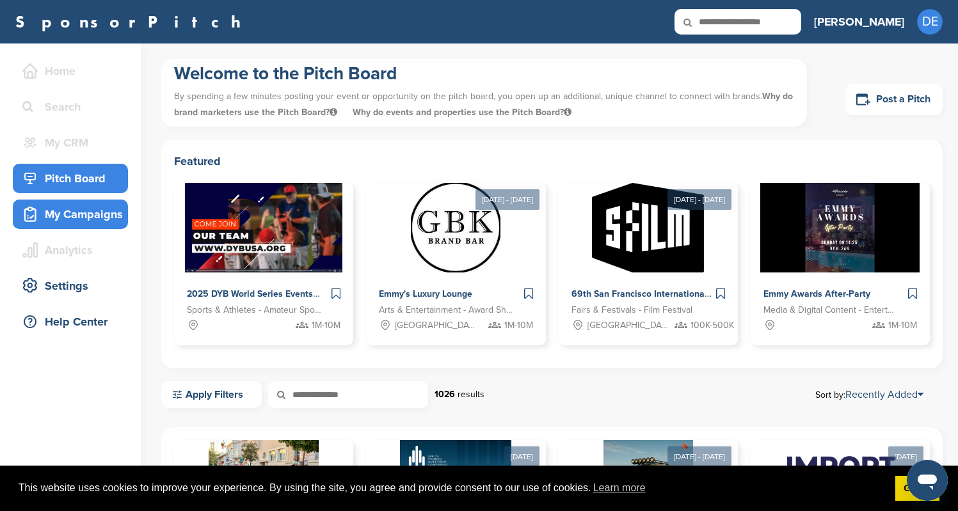
click at [61, 225] on div "My Campaigns" at bounding box center [73, 214] width 109 height 23
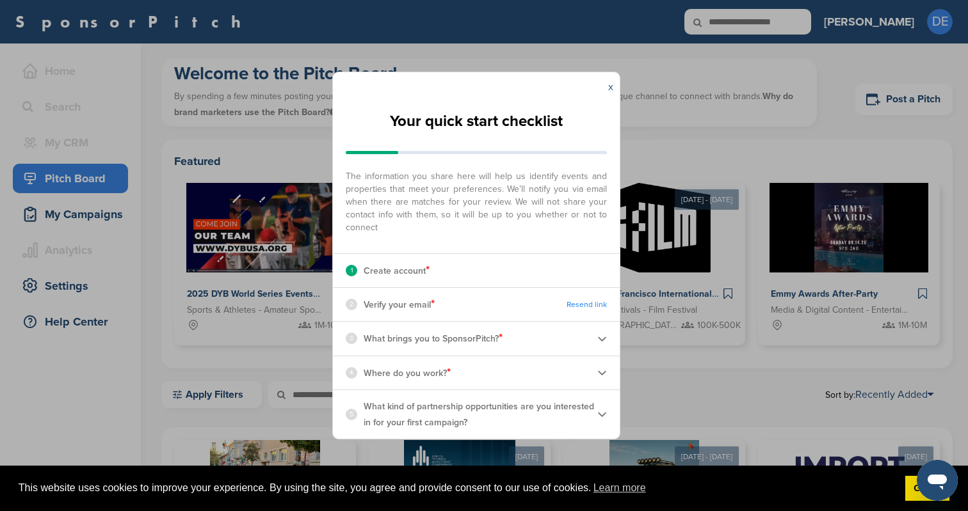
click at [610, 86] on link "x" at bounding box center [610, 87] width 5 height 13
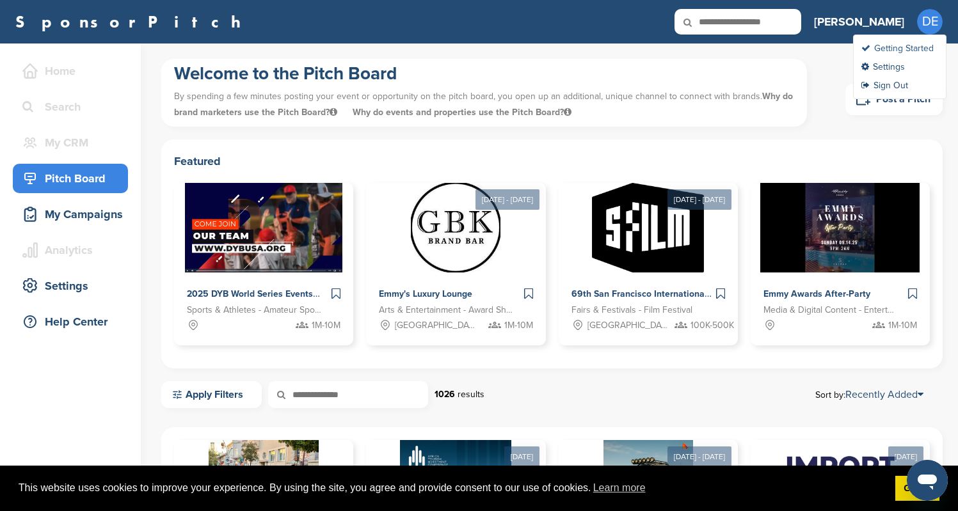
click at [898, 47] on link "Getting Started" at bounding box center [897, 48] width 72 height 11
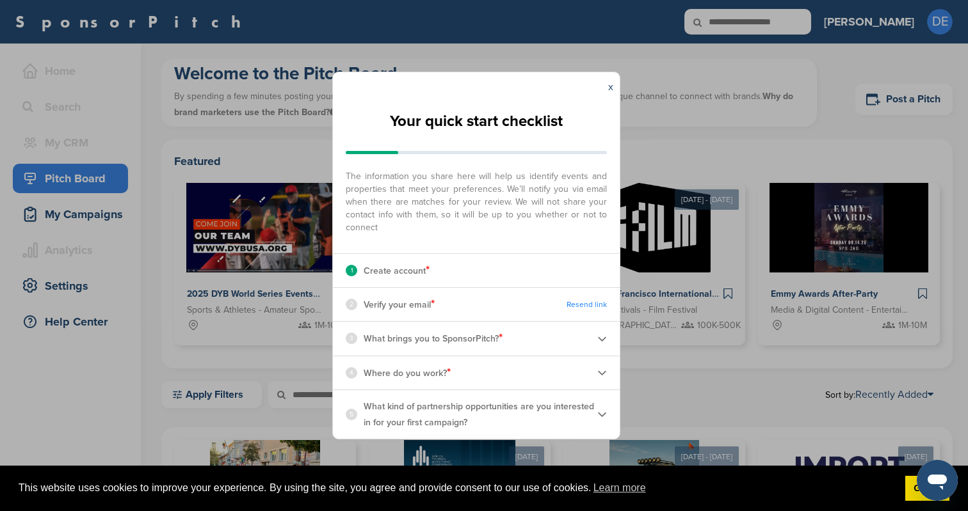
click at [603, 339] on img at bounding box center [602, 339] width 10 height 10
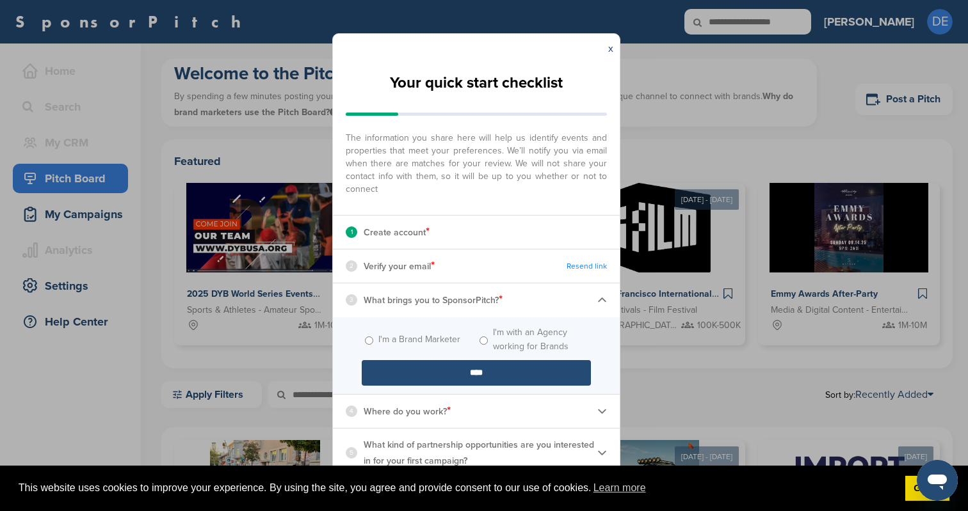
click at [600, 414] on img at bounding box center [602, 411] width 10 height 10
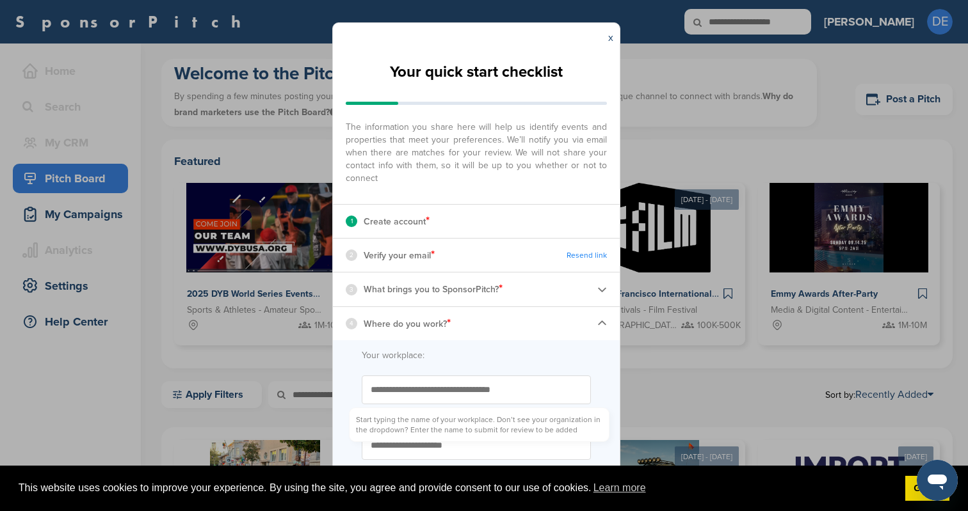
click at [483, 380] on input "Start typing the name of your workplace. Don’t see your organization in the dro…" at bounding box center [476, 390] width 229 height 29
type input "**********"
type input "*"
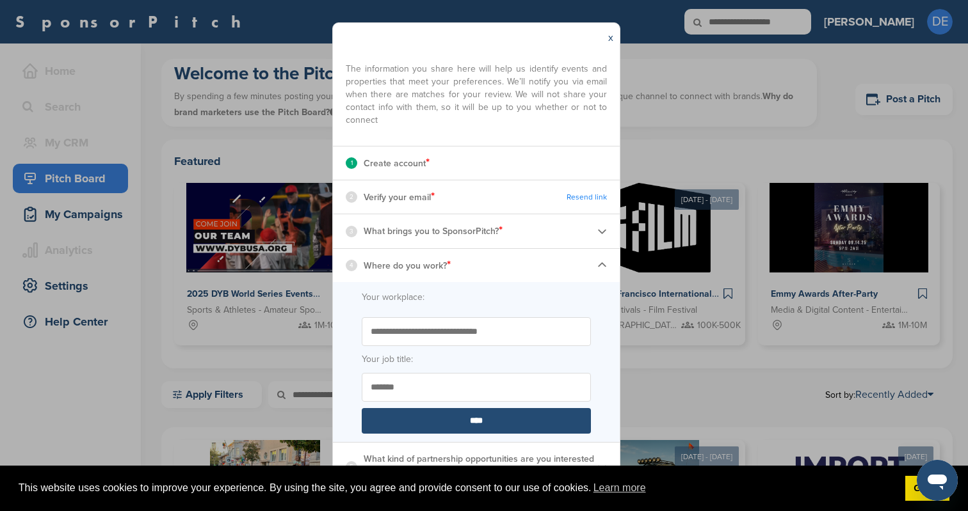
scroll to position [61, 0]
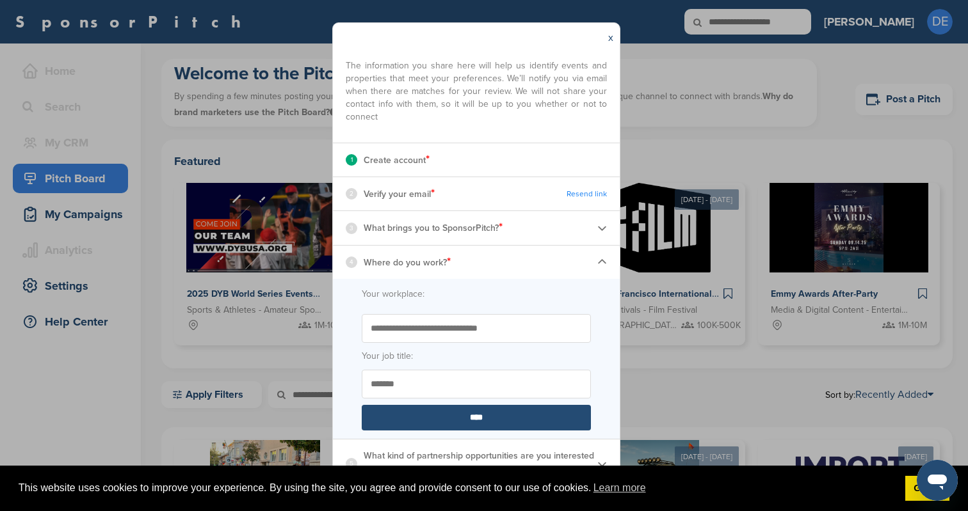
type input "*******"
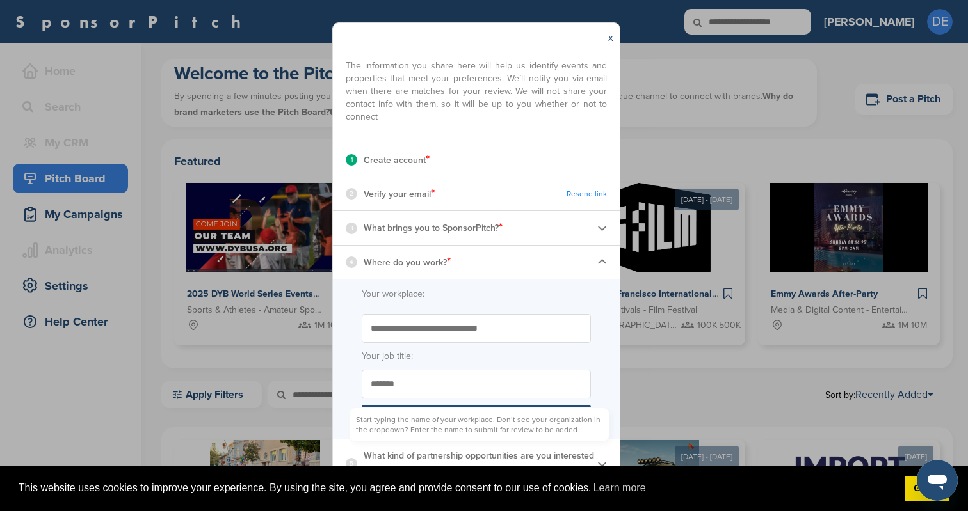
click at [499, 321] on input "**********" at bounding box center [476, 328] width 229 height 29
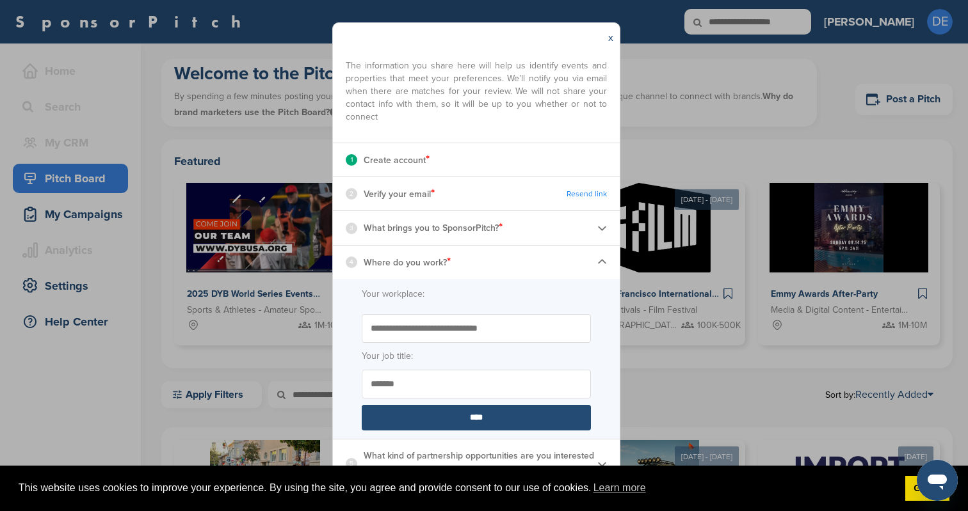
click at [482, 377] on input "*******" at bounding box center [476, 384] width 229 height 29
click at [597, 462] on img at bounding box center [602, 464] width 10 height 10
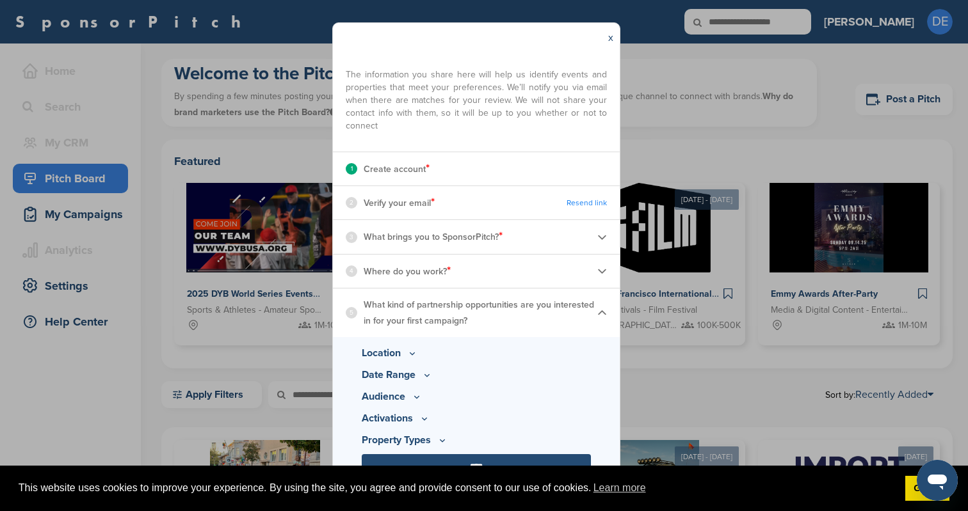
scroll to position [52, 0]
click at [597, 269] on img at bounding box center [602, 271] width 10 height 10
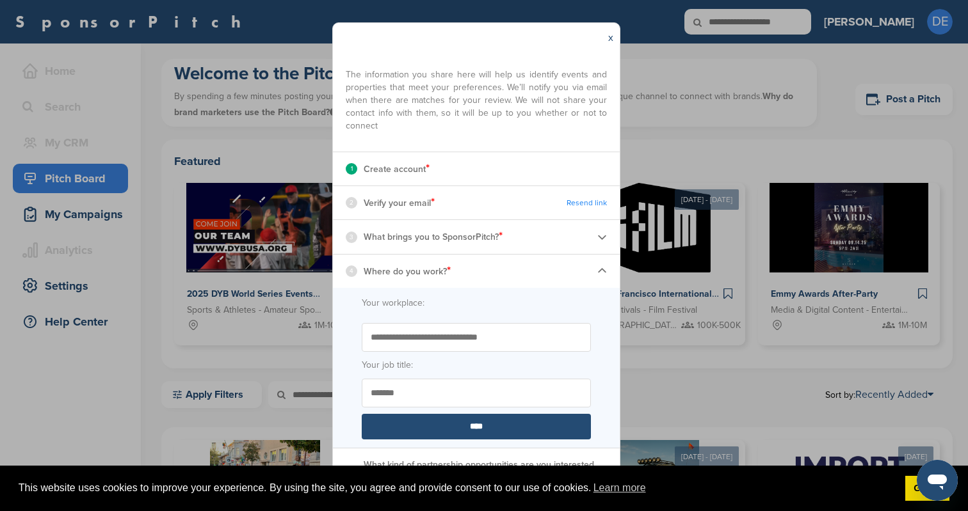
click at [597, 269] on img at bounding box center [602, 271] width 10 height 10
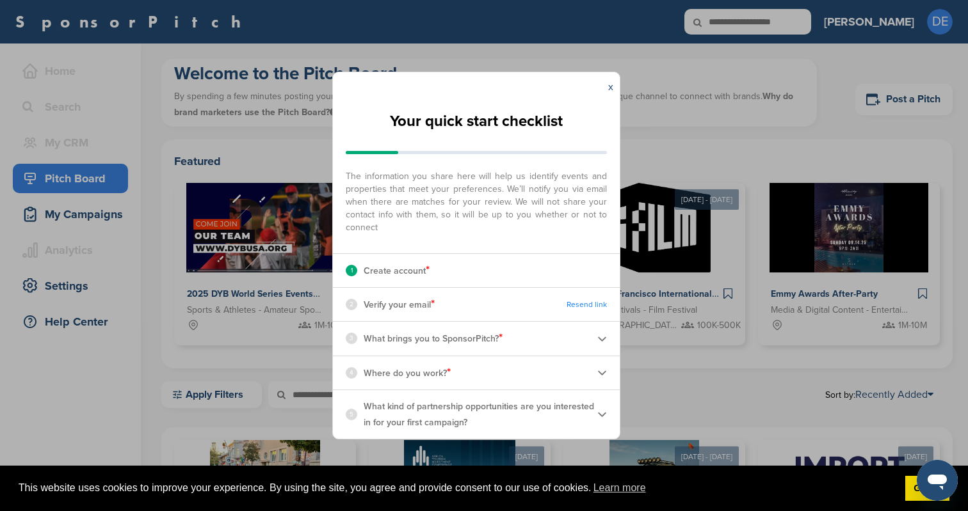
scroll to position [0, 0]
click at [600, 415] on img at bounding box center [602, 415] width 10 height 10
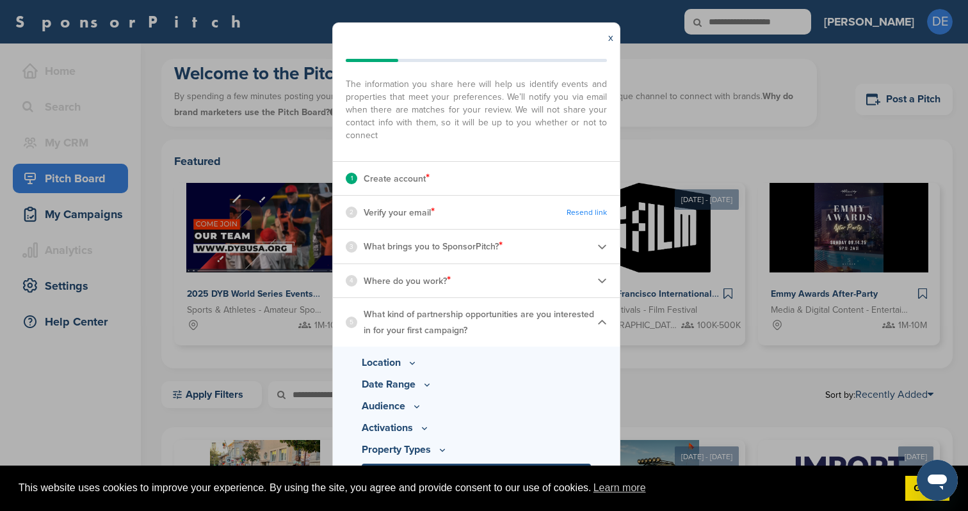
scroll to position [52, 0]
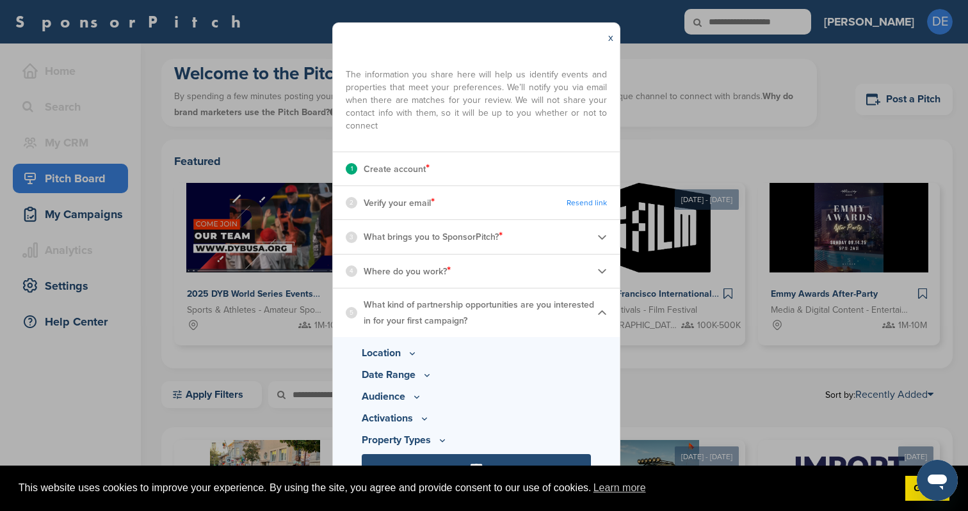
click at [404, 358] on p "Location" at bounding box center [476, 353] width 229 height 15
click at [406, 350] on p "Location" at bounding box center [476, 353] width 229 height 15
click at [410, 354] on icon at bounding box center [412, 353] width 10 height 11
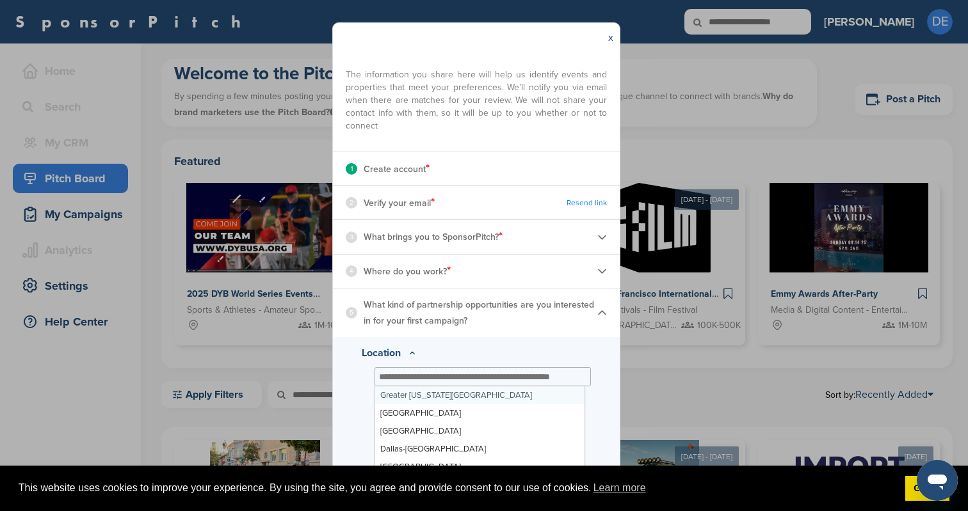
click at [433, 379] on input "text" at bounding box center [480, 377] width 202 height 12
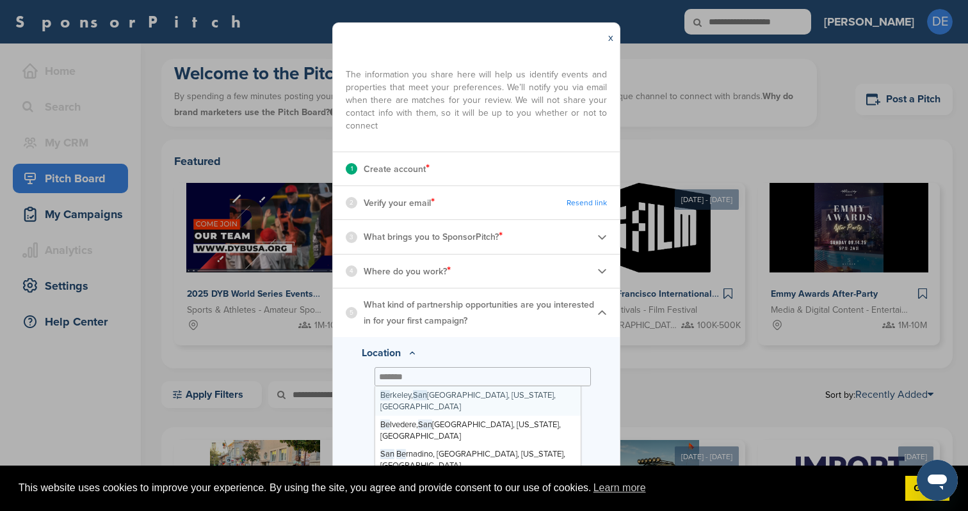
type input "********"
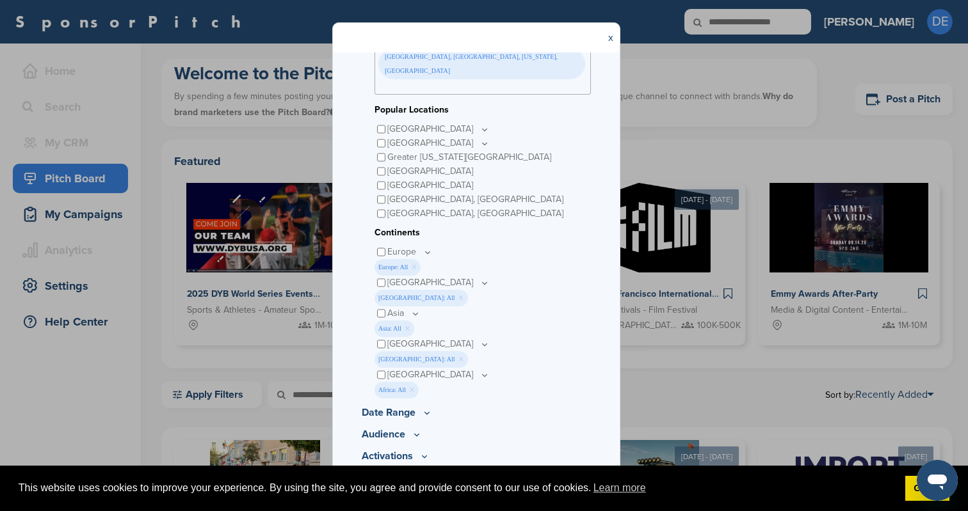
scroll to position [387, 0]
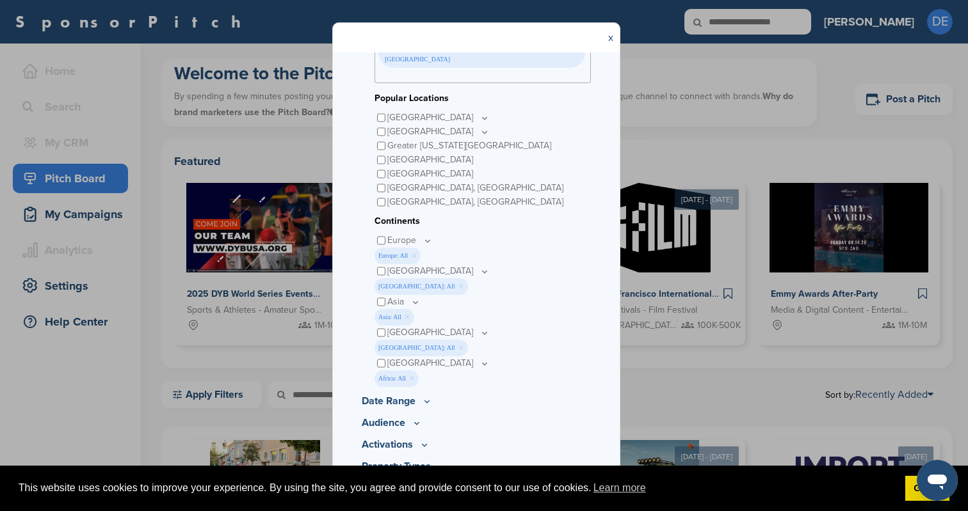
click at [422, 396] on icon at bounding box center [427, 401] width 10 height 11
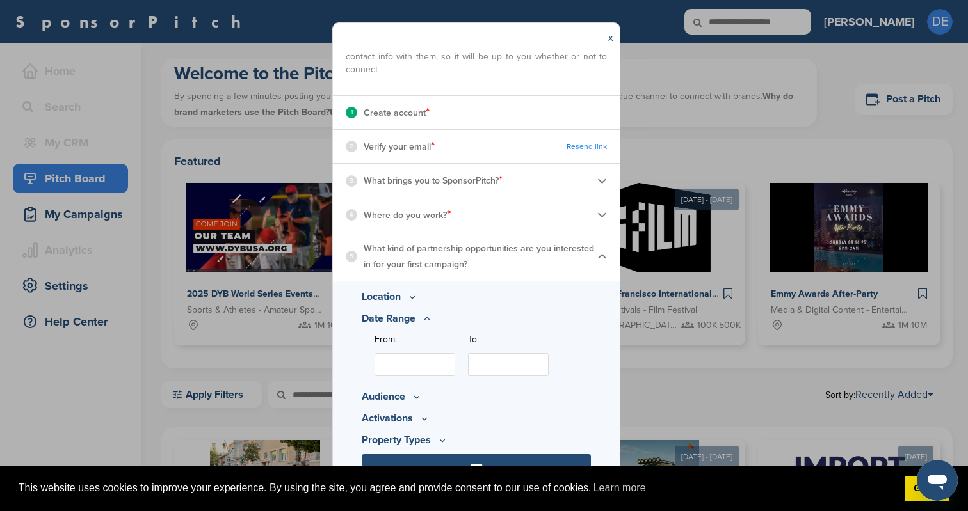
scroll to position [109, 0]
click at [401, 371] on input "From:" at bounding box center [414, 364] width 81 height 23
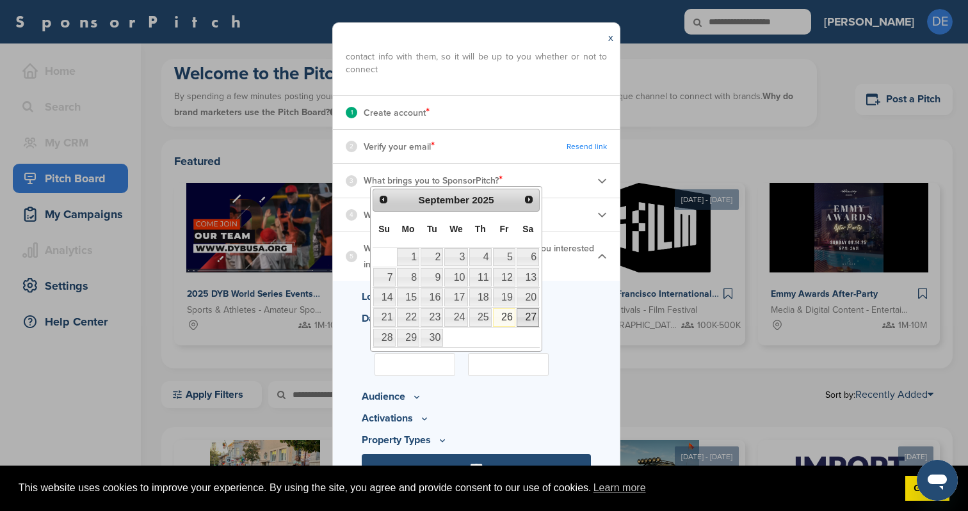
click at [531, 316] on link "27" at bounding box center [527, 317] width 22 height 18
type input "**********"
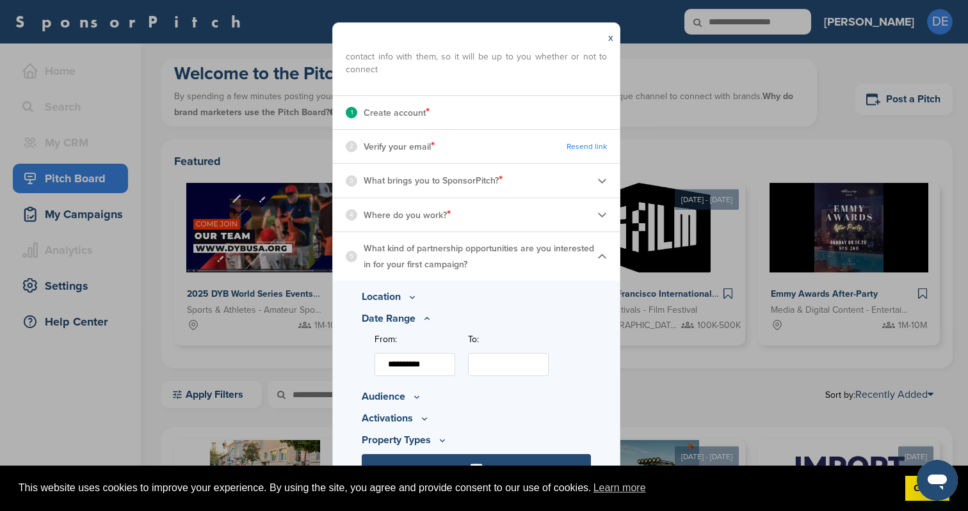
click at [506, 372] on input "To:" at bounding box center [508, 364] width 81 height 23
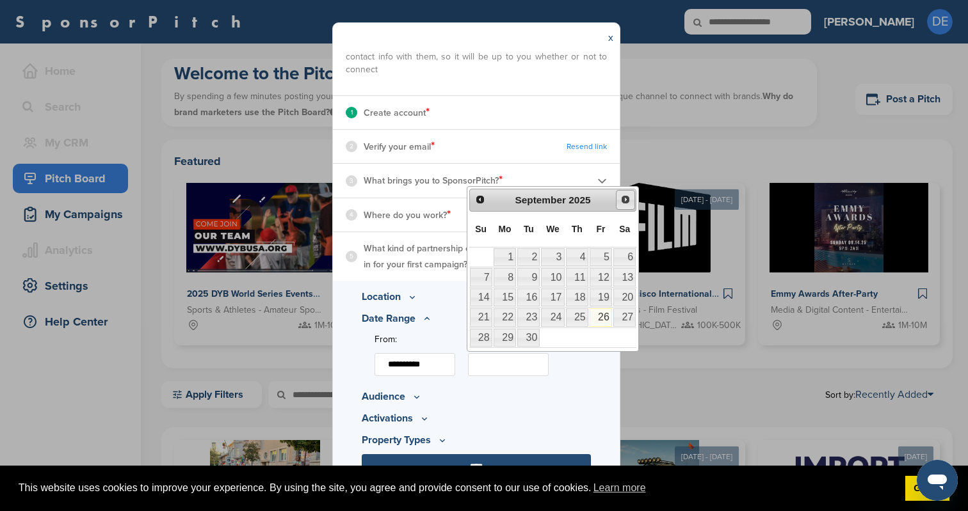
click at [621, 198] on span "Next" at bounding box center [625, 200] width 10 height 10
click at [628, 200] on span "Next" at bounding box center [625, 200] width 10 height 10
click at [609, 275] on link "7" at bounding box center [600, 277] width 22 height 18
type input "**********"
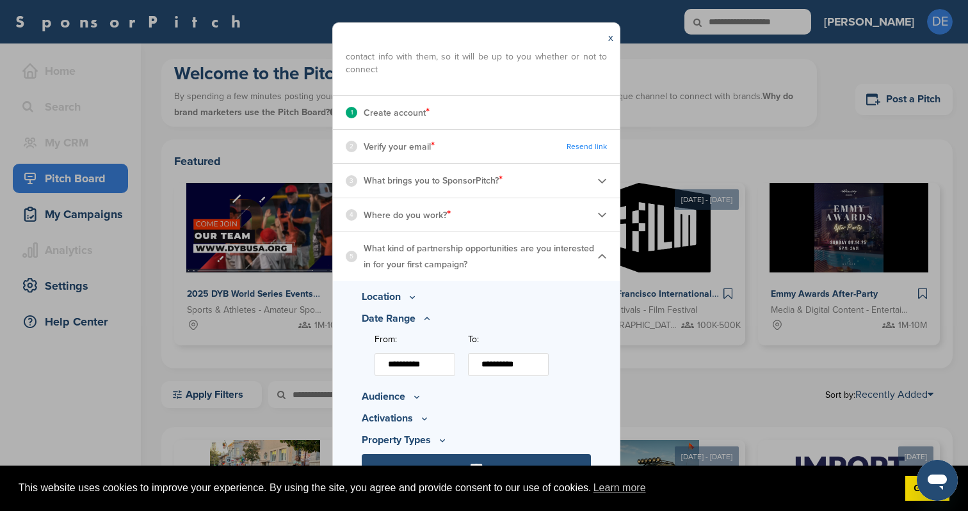
click at [413, 395] on icon at bounding box center [416, 397] width 10 height 11
click at [443, 355] on icon at bounding box center [448, 355] width 10 height 11
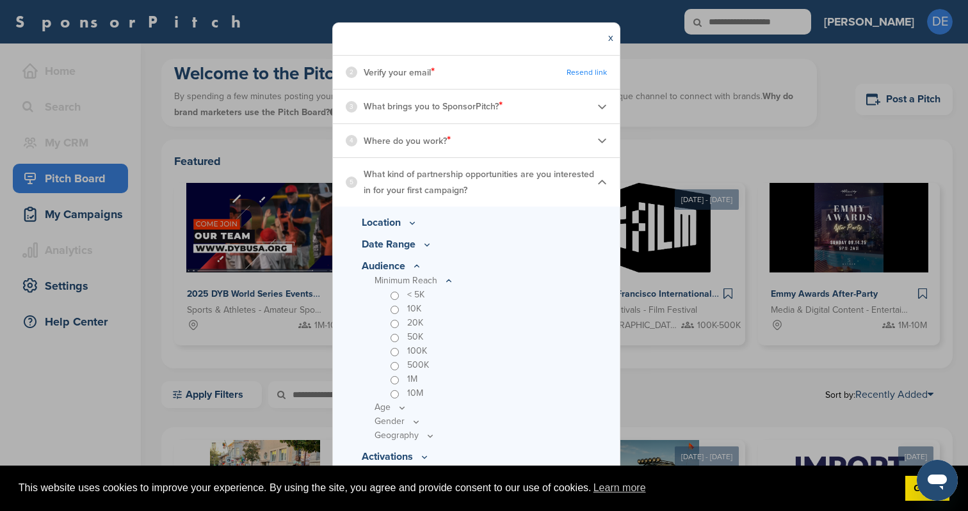
scroll to position [221, 0]
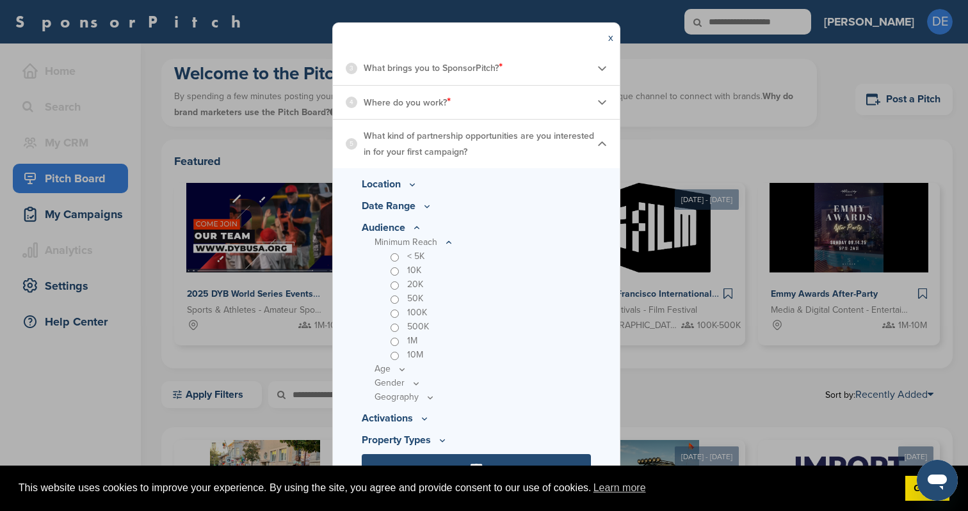
click at [503, 312] on div "100K" at bounding box center [488, 313] width 203 height 14
click at [399, 369] on icon at bounding box center [402, 369] width 10 height 11
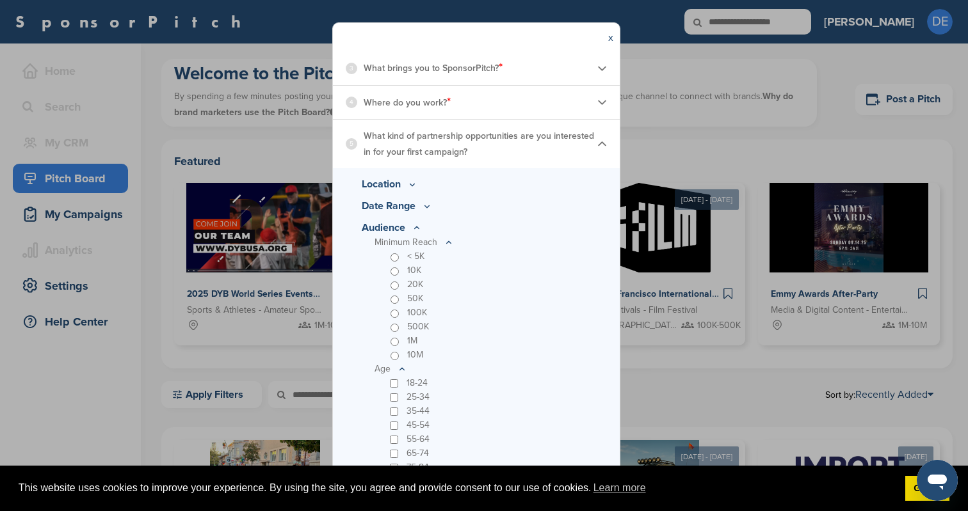
click at [392, 379] on div "18-24" at bounding box center [488, 383] width 203 height 14
click at [392, 409] on div "18-24 25-34 35-44 45-54 55-64 65-74 75-84 85+" at bounding box center [488, 432] width 203 height 113
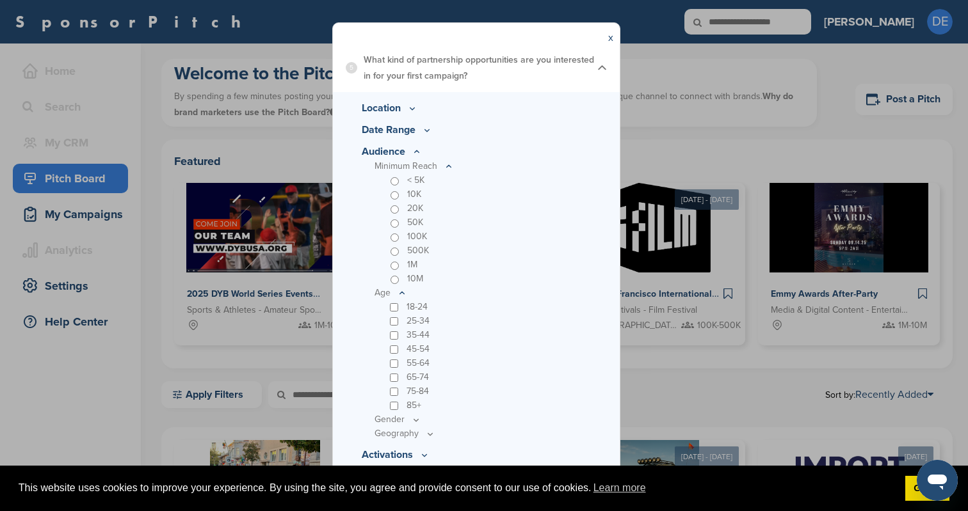
scroll to position [334, 0]
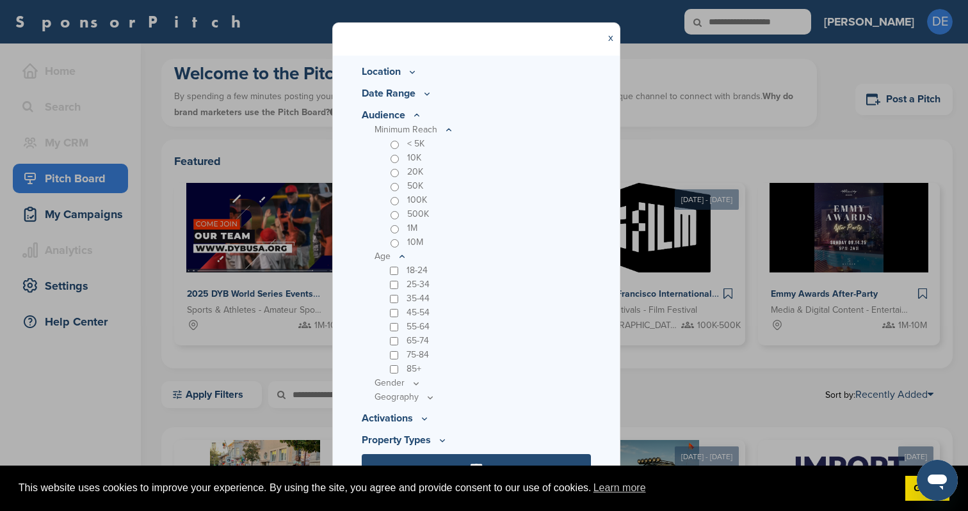
click at [412, 383] on icon at bounding box center [416, 383] width 10 height 11
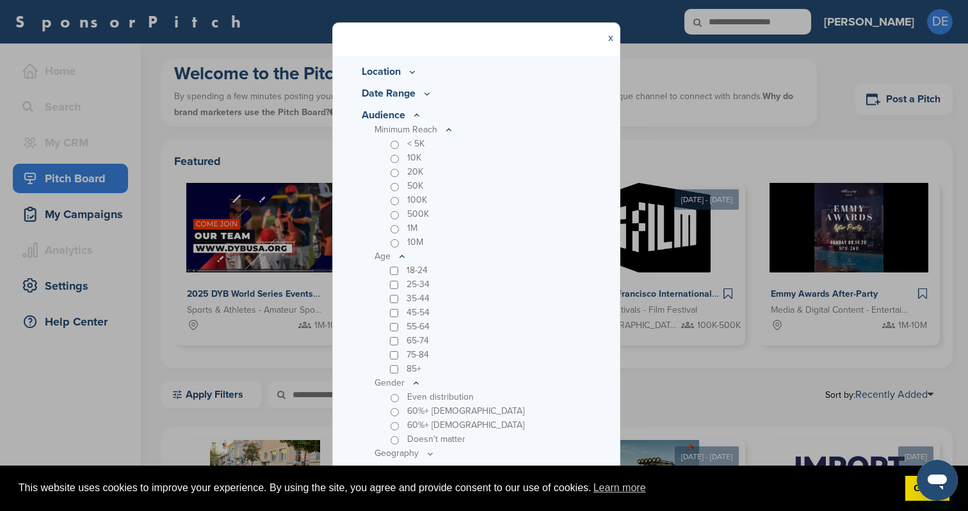
click at [530, 365] on div "85+" at bounding box center [488, 369] width 203 height 14
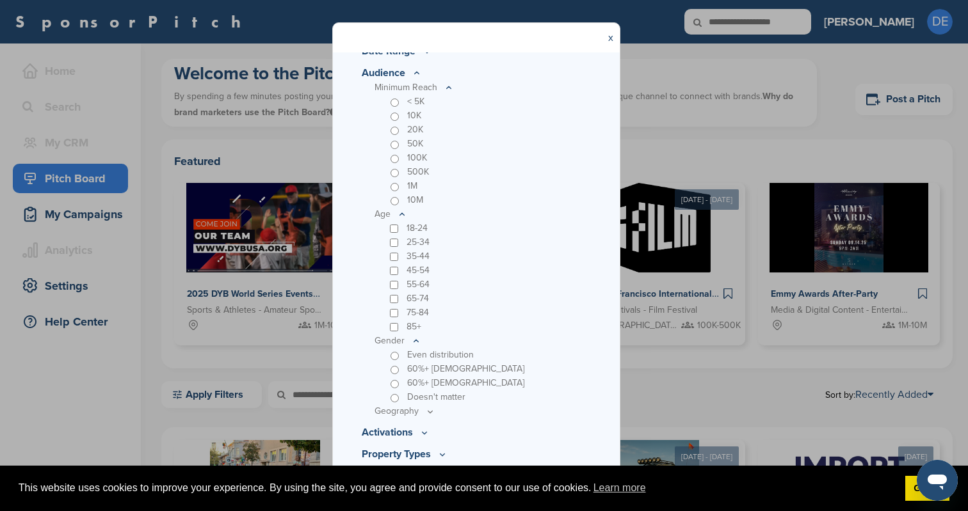
scroll to position [390, 0]
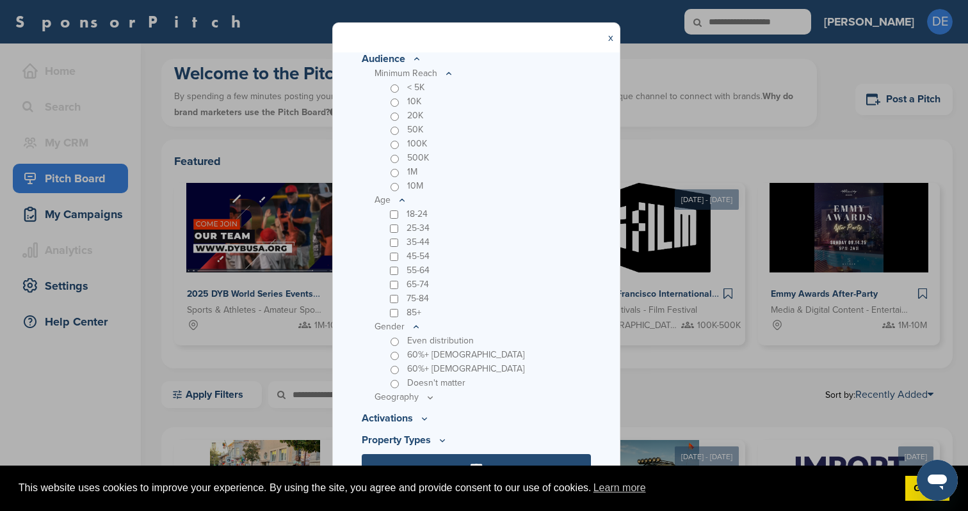
click at [427, 399] on icon at bounding box center [430, 397] width 10 height 11
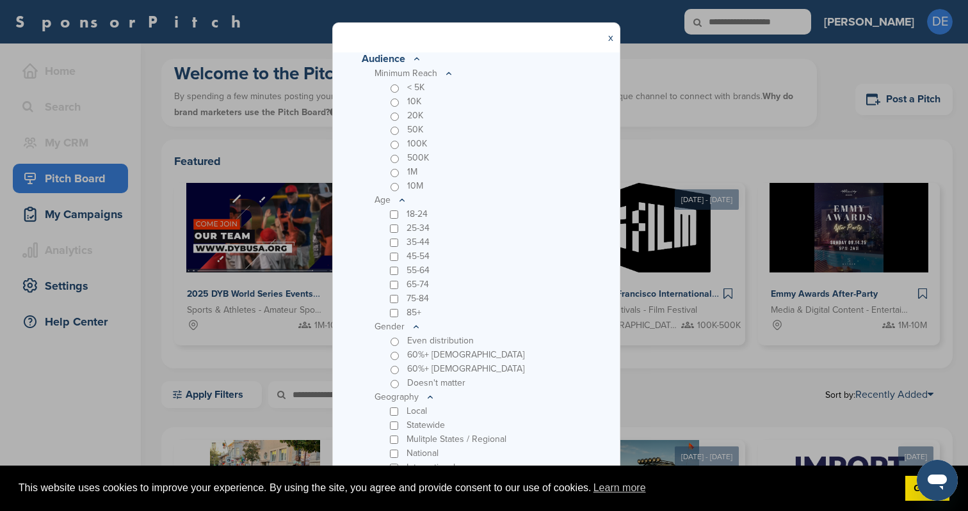
click at [414, 328] on icon at bounding box center [416, 327] width 10 height 11
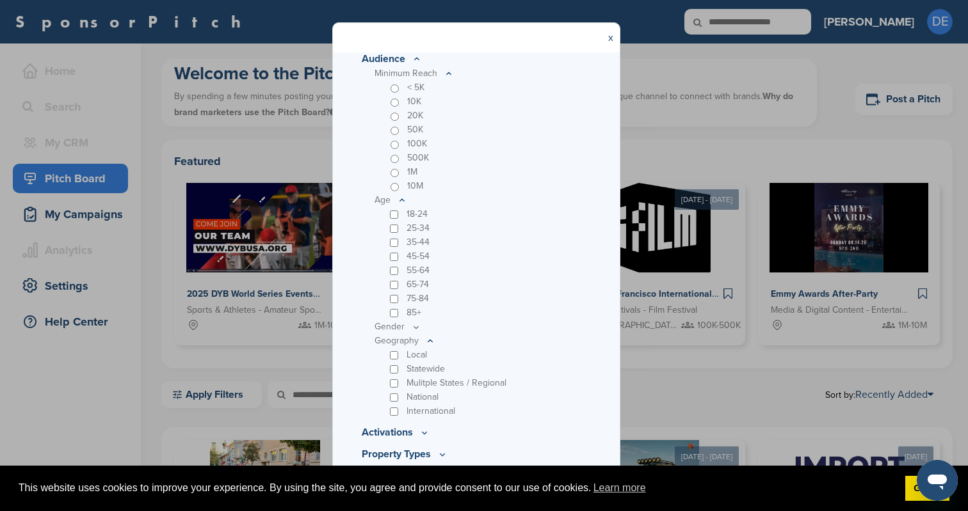
click at [393, 374] on div "Statewide" at bounding box center [488, 369] width 203 height 14
click at [392, 374] on div "Statewide" at bounding box center [488, 369] width 203 height 14
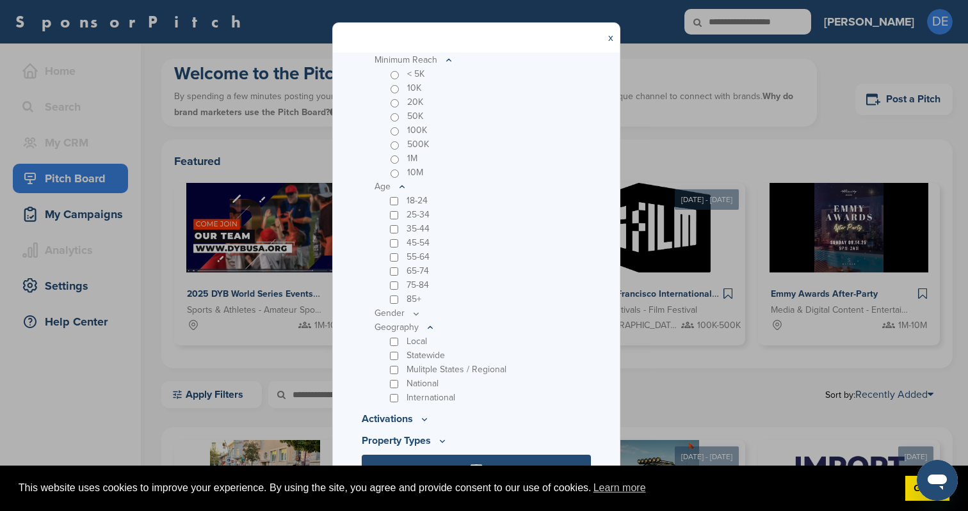
scroll to position [404, 0]
click at [428, 325] on icon at bounding box center [430, 327] width 10 height 11
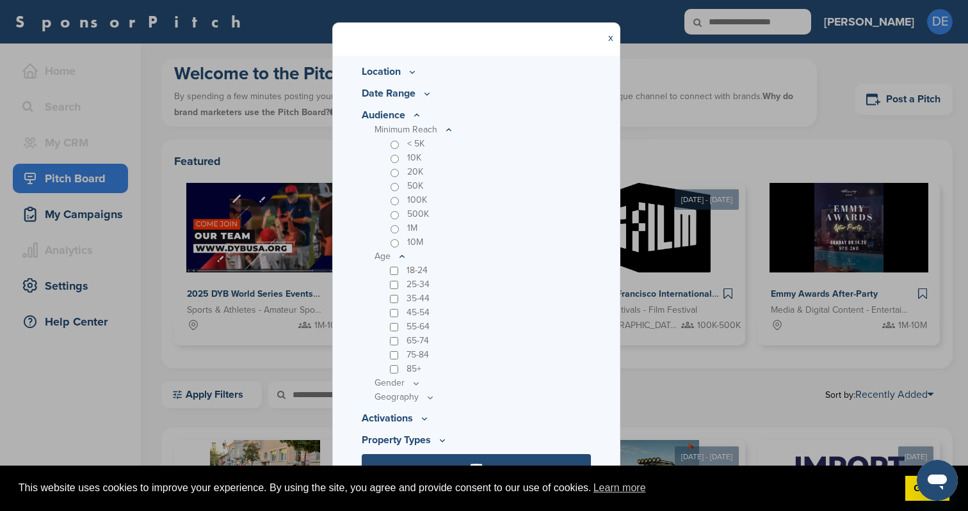
click at [403, 257] on icon at bounding box center [402, 256] width 10 height 11
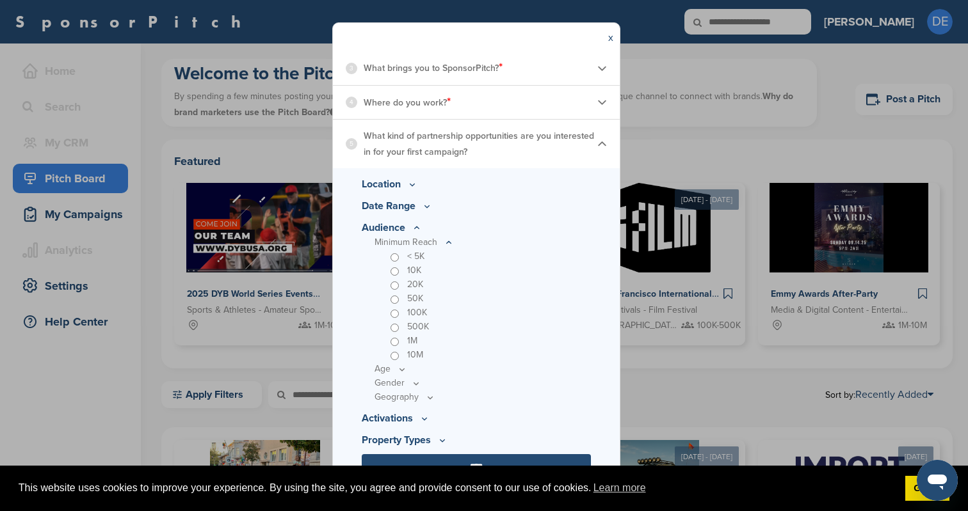
click at [447, 243] on icon at bounding box center [448, 242] width 10 height 11
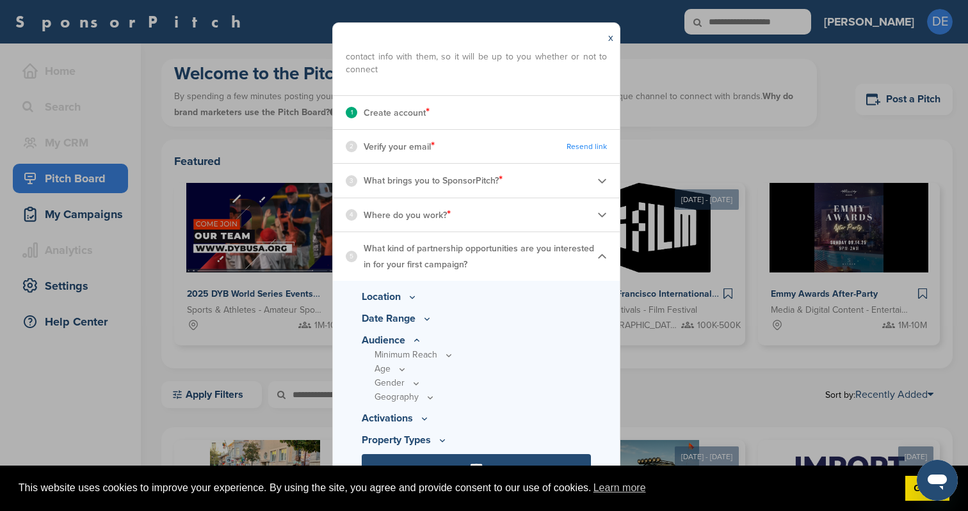
scroll to position [109, 0]
click at [447, 355] on icon at bounding box center [448, 355] width 10 height 11
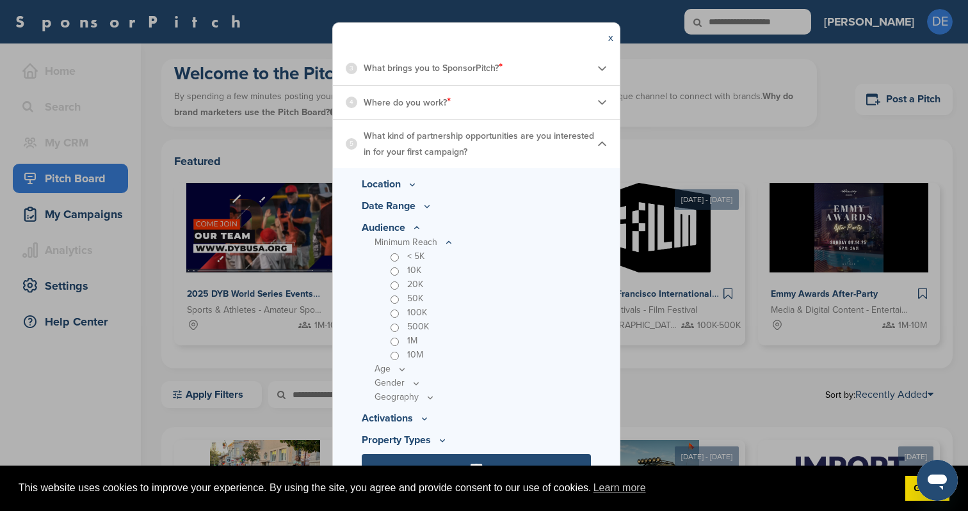
click at [450, 244] on icon at bounding box center [448, 242] width 10 height 11
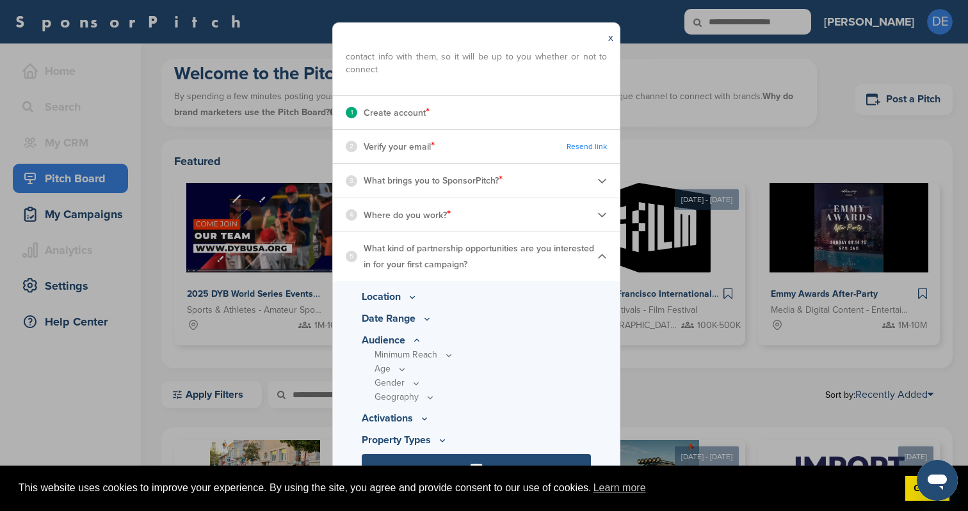
scroll to position [109, 0]
click at [431, 399] on icon at bounding box center [430, 397] width 10 height 11
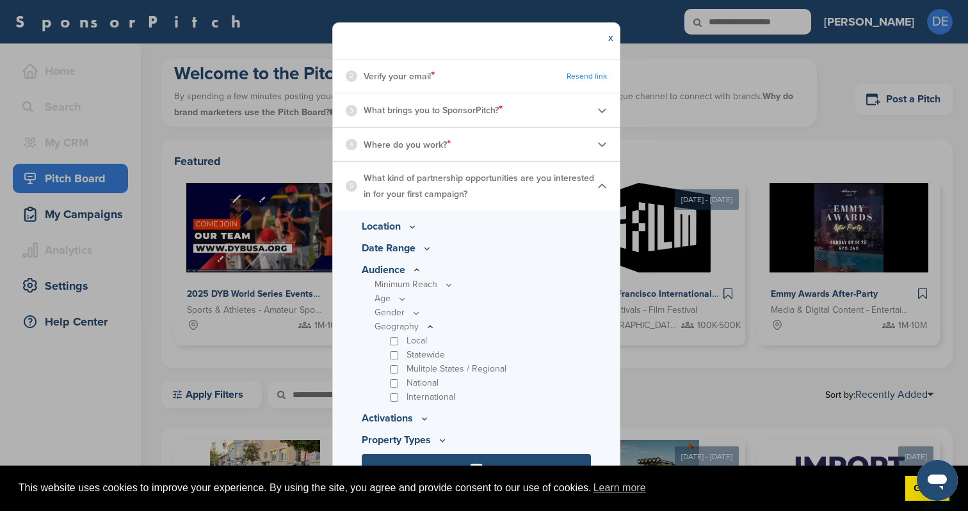
click at [431, 326] on icon at bounding box center [430, 327] width 10 height 11
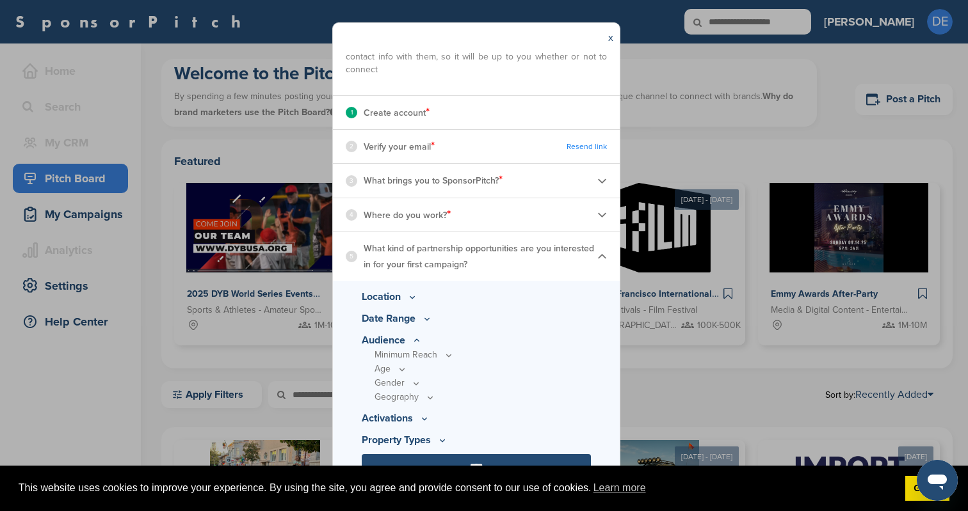
click at [426, 420] on icon at bounding box center [424, 418] width 10 height 11
click at [557, 409] on div "Hospitality & Travel" at bounding box center [482, 405] width 216 height 14
click at [425, 361] on icon at bounding box center [424, 362] width 4 height 2
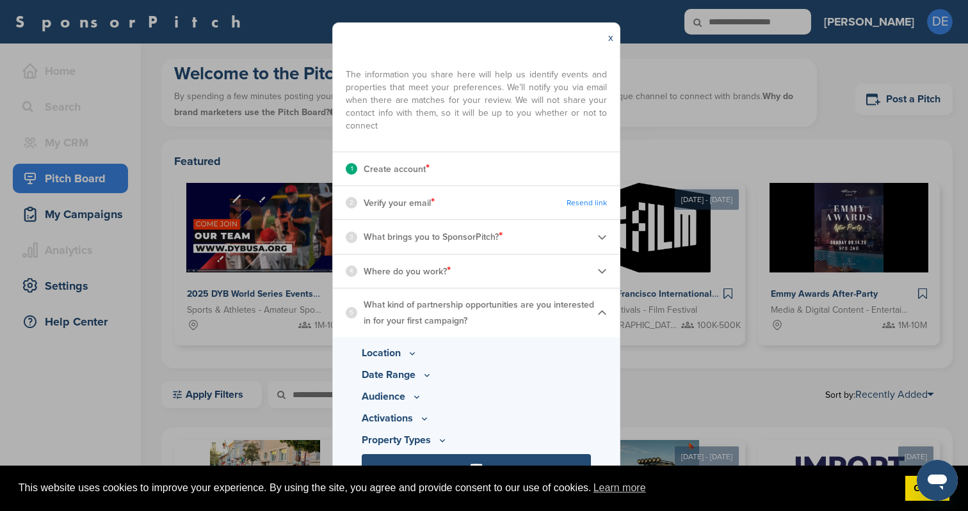
click at [443, 442] on icon at bounding box center [442, 440] width 10 height 11
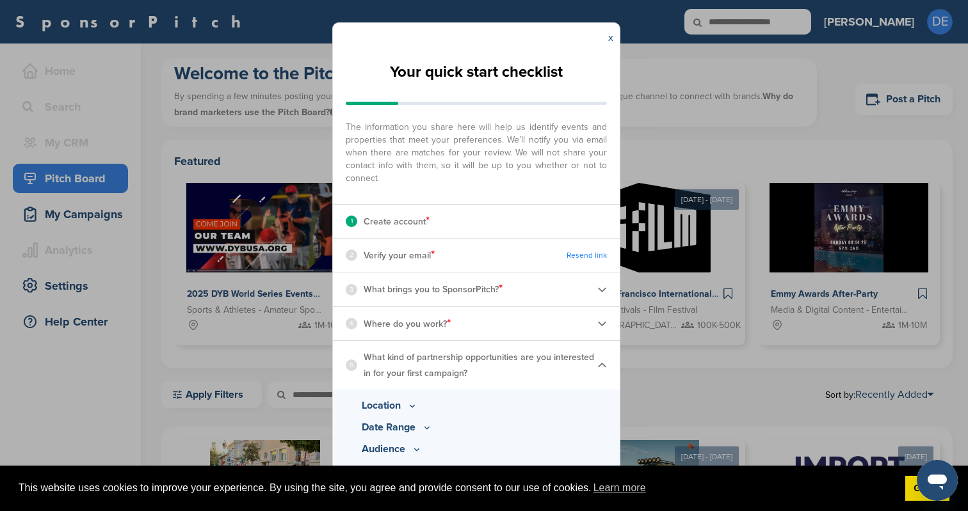
scroll to position [165, 0]
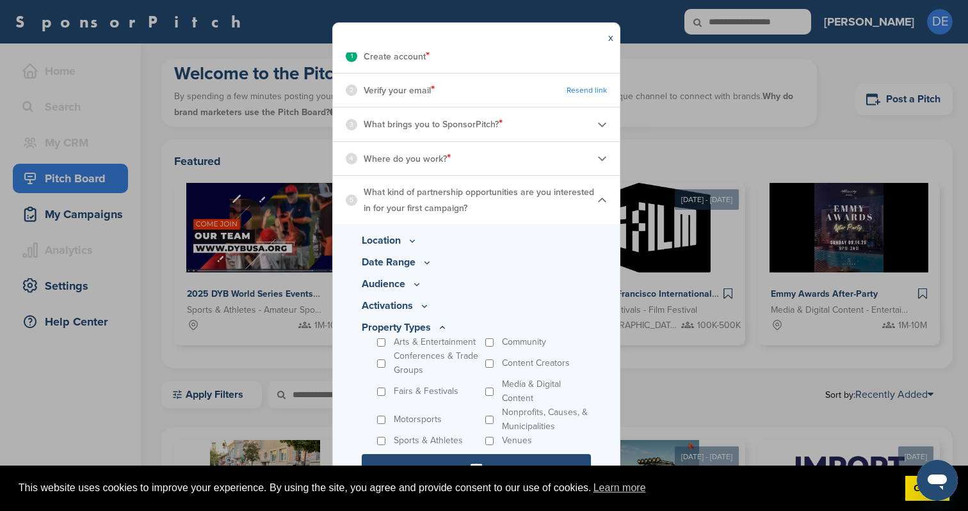
click at [529, 459] on input "****" at bounding box center [476, 467] width 229 height 26
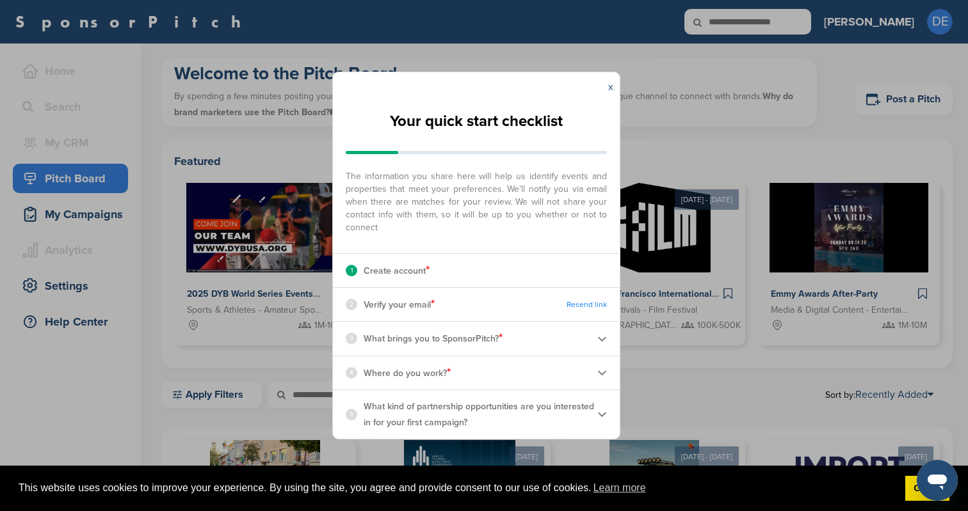
click at [610, 89] on link "x" at bounding box center [610, 87] width 5 height 13
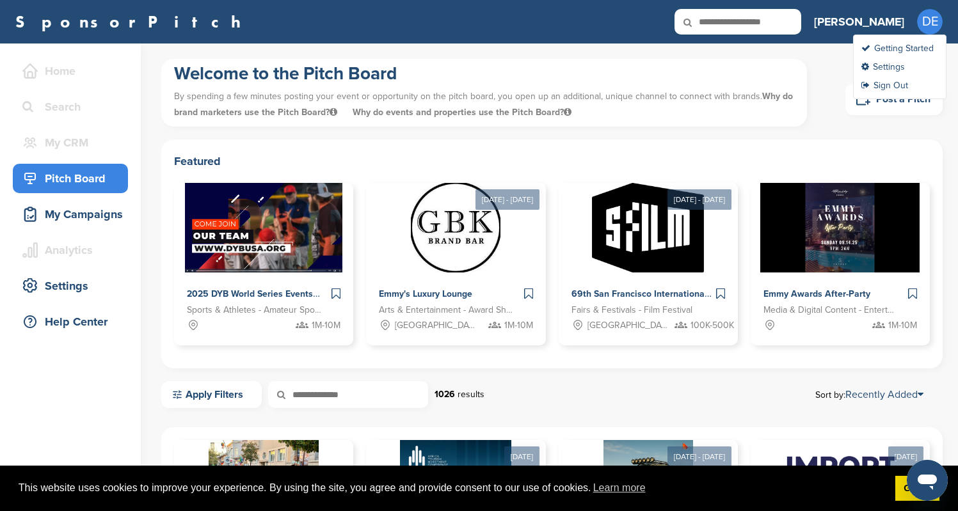
click at [928, 26] on span "DE" at bounding box center [930, 22] width 26 height 26
click at [879, 69] on link "Settings" at bounding box center [883, 66] width 44 height 11
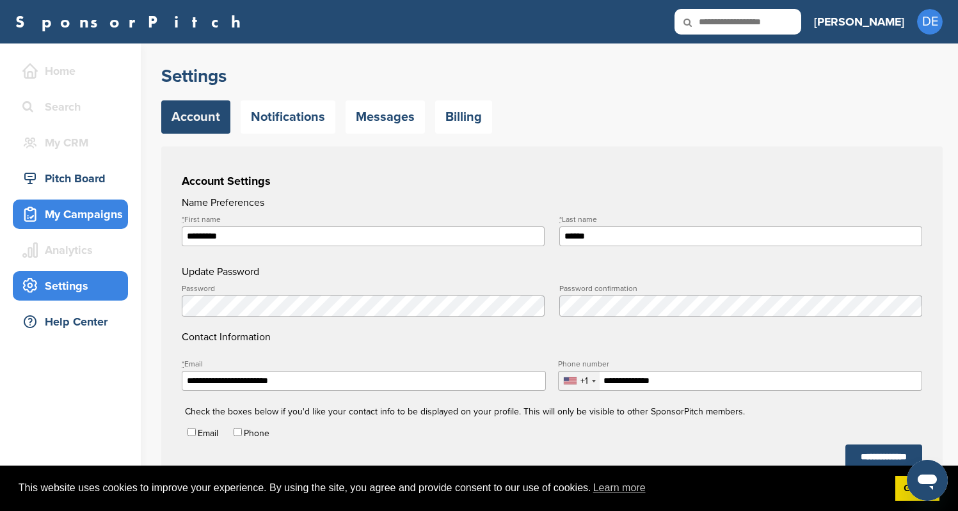
click at [81, 221] on div "My Campaigns" at bounding box center [73, 214] width 109 height 23
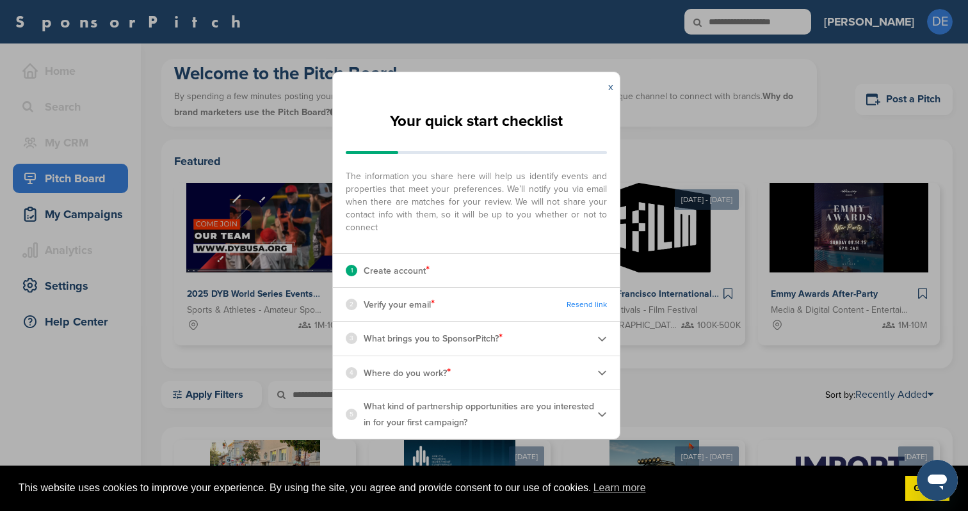
click at [611, 90] on link "x" at bounding box center [610, 87] width 5 height 13
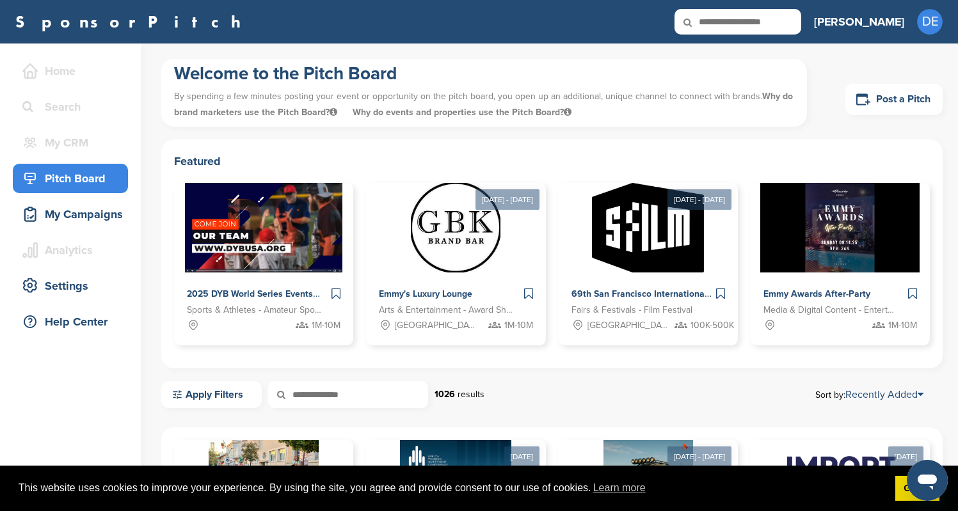
click at [54, 175] on div "Pitch Board" at bounding box center [73, 178] width 109 height 23
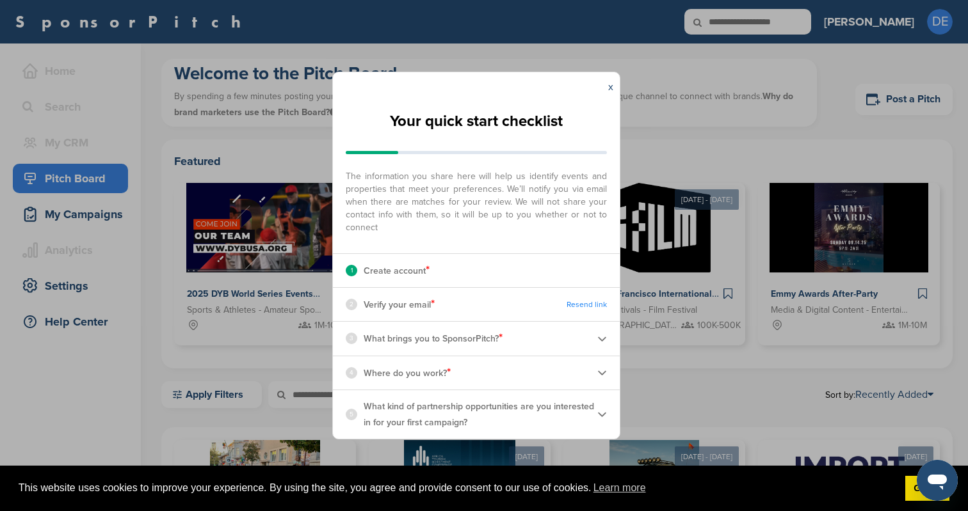
click at [599, 335] on img at bounding box center [602, 339] width 10 height 10
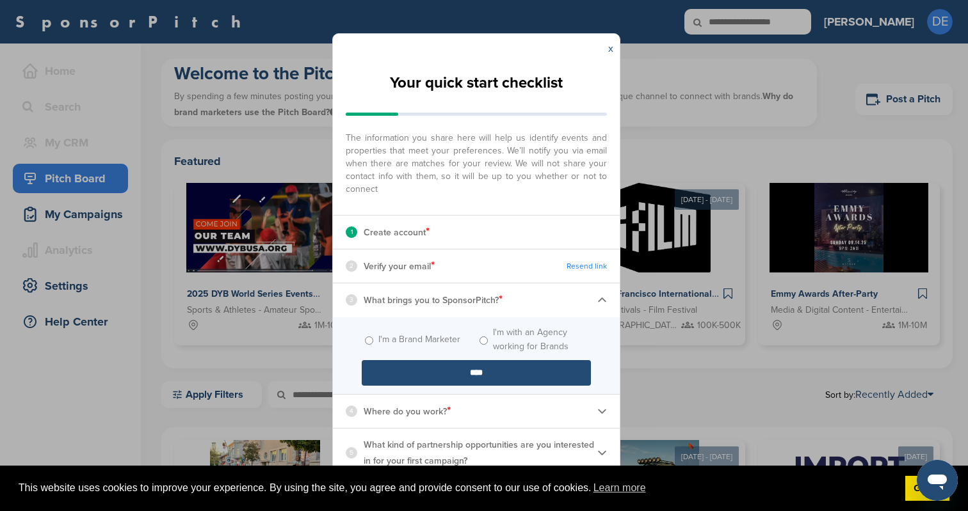
click at [611, 51] on link "x" at bounding box center [610, 48] width 5 height 13
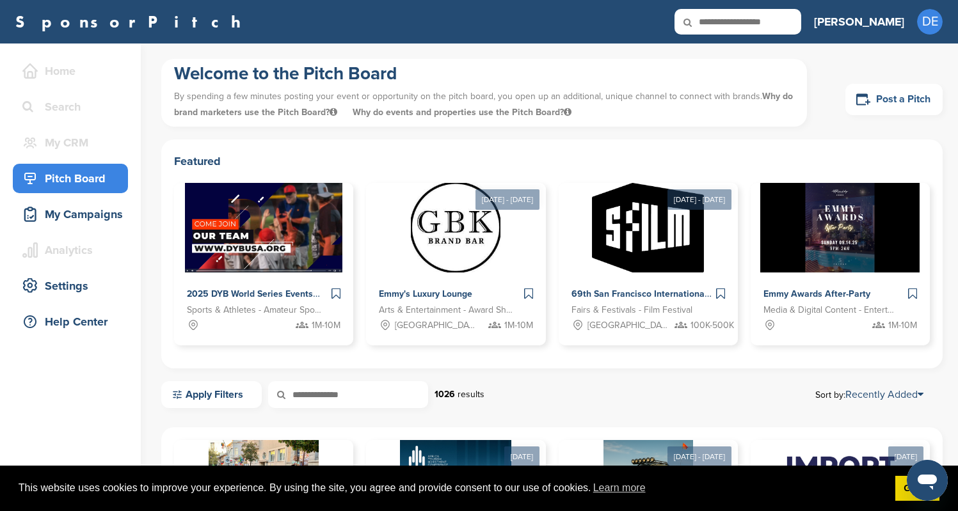
click at [868, 102] on icon at bounding box center [863, 99] width 14 height 12
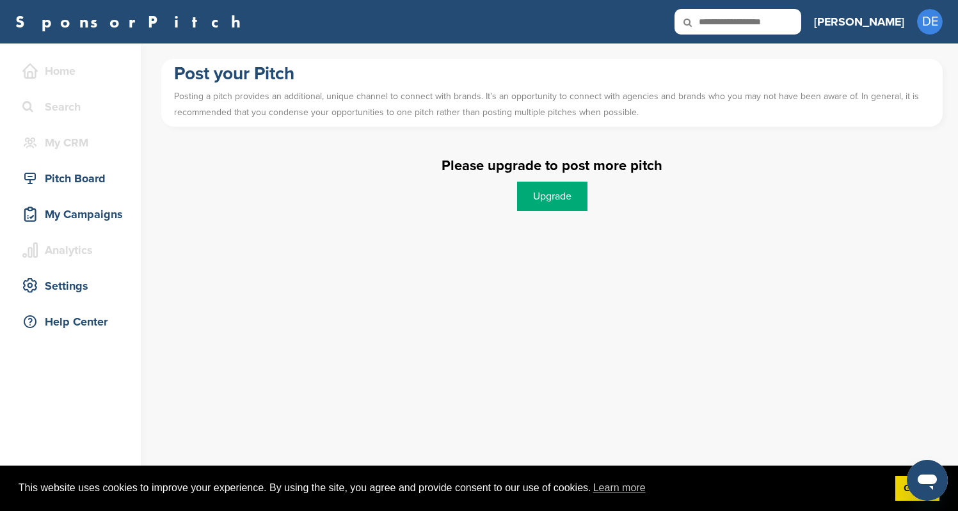
click at [543, 196] on link "Upgrade" at bounding box center [552, 196] width 70 height 29
